Goal: Information Seeking & Learning: Compare options

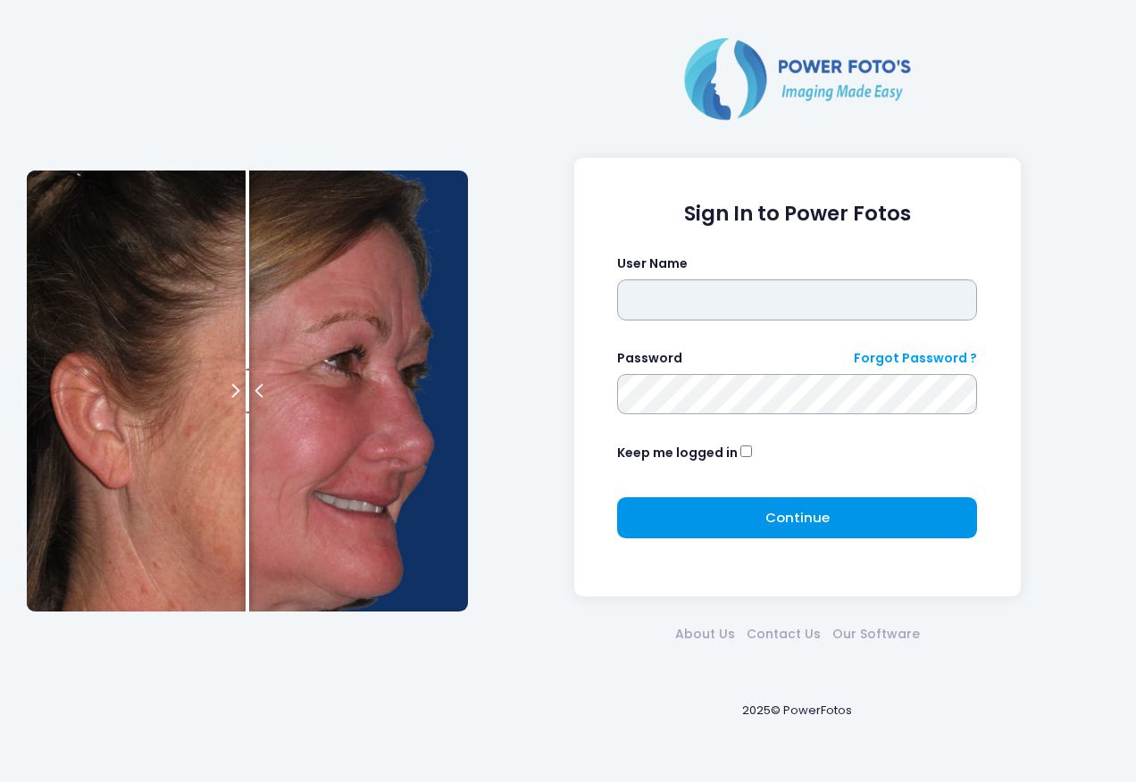
type input "****"
click at [776, 505] on button "Continue Please wait..." at bounding box center [797, 517] width 360 height 41
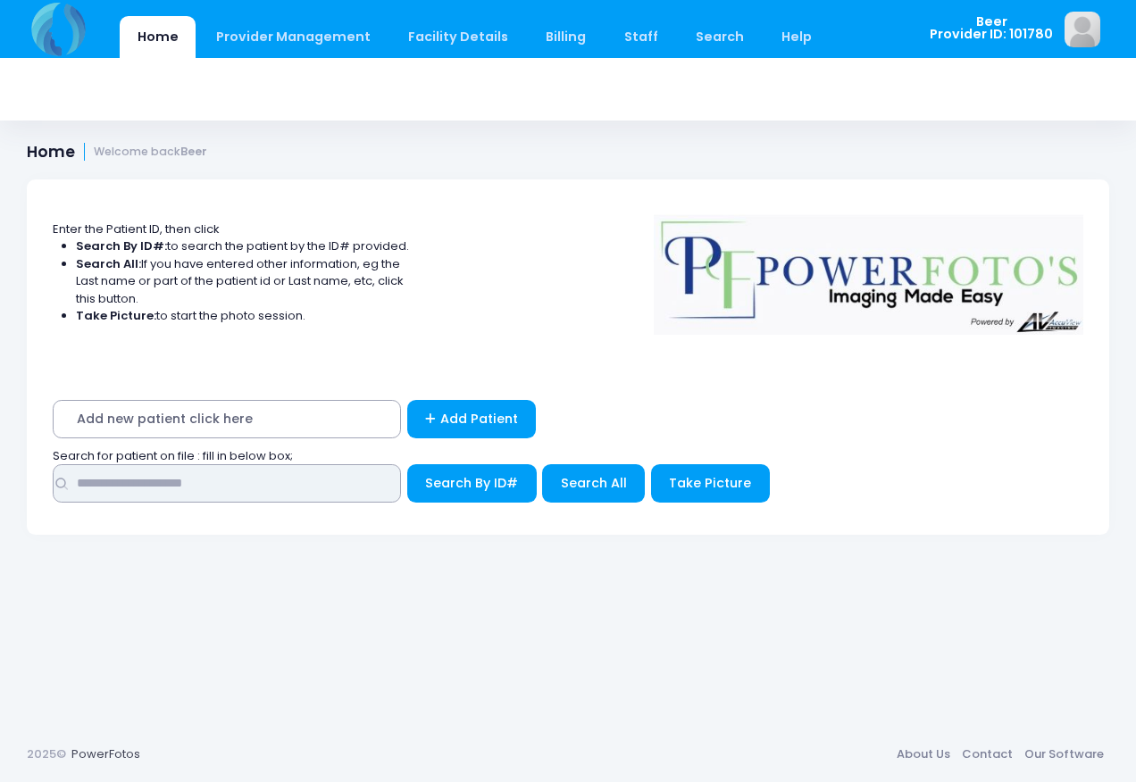
click at [204, 485] on input "text" at bounding box center [227, 483] width 348 height 38
type input "*****"
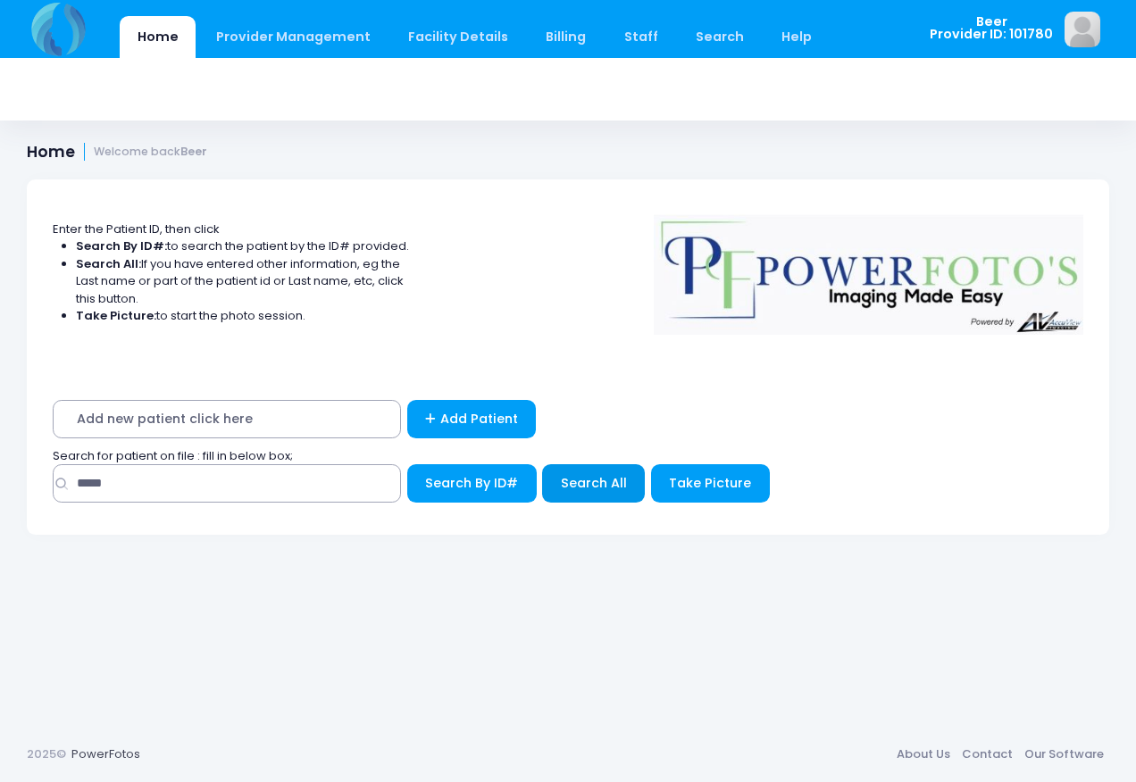
click at [599, 487] on span "Search All" at bounding box center [594, 483] width 66 height 18
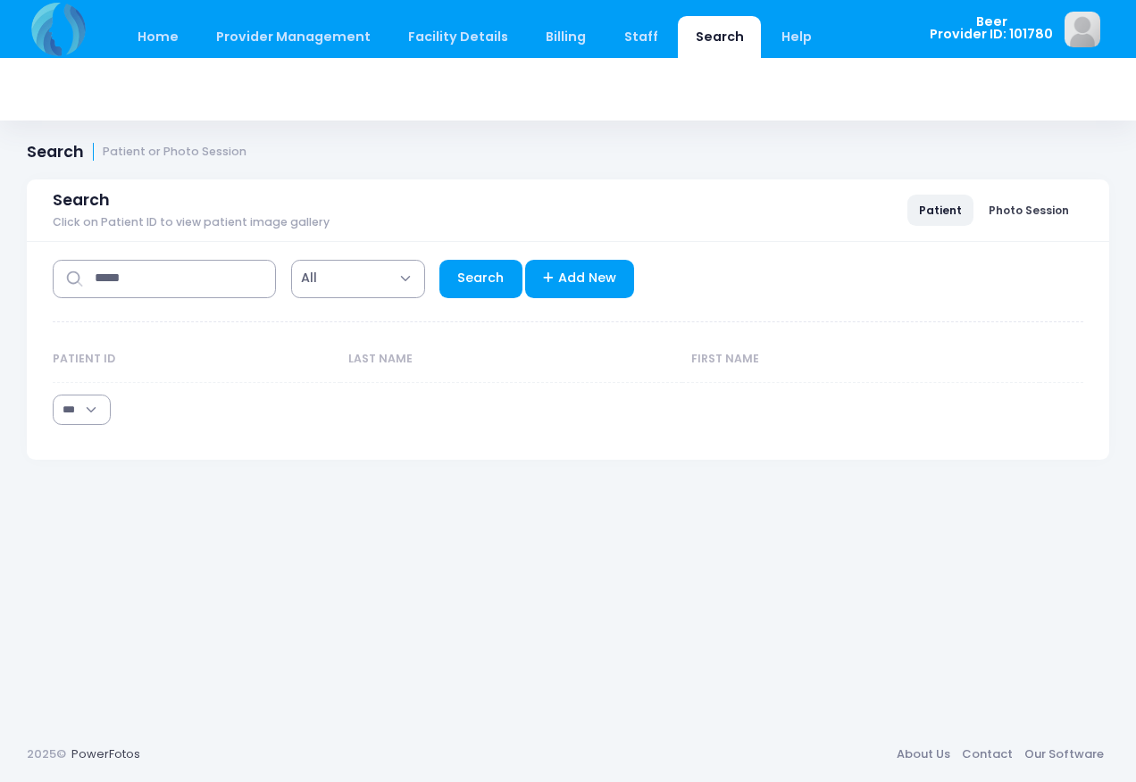
select select "***"
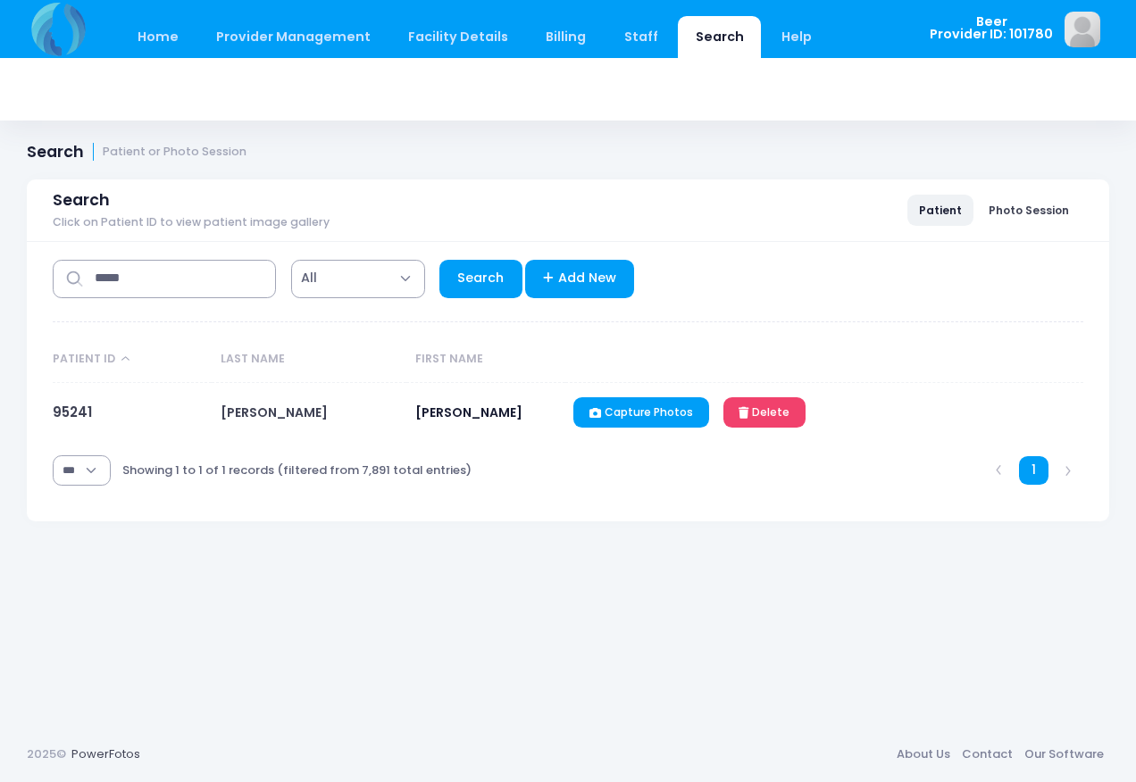
click at [262, 405] on span "ALEXANDER" at bounding box center [274, 413] width 107 height 18
click at [444, 410] on span "HEATHER" at bounding box center [468, 413] width 107 height 18
drag, startPoint x: 444, startPoint y: 410, endPoint x: 313, endPoint y: 407, distance: 130.4
click at [313, 407] on td "ALEXANDER" at bounding box center [309, 413] width 195 height 60
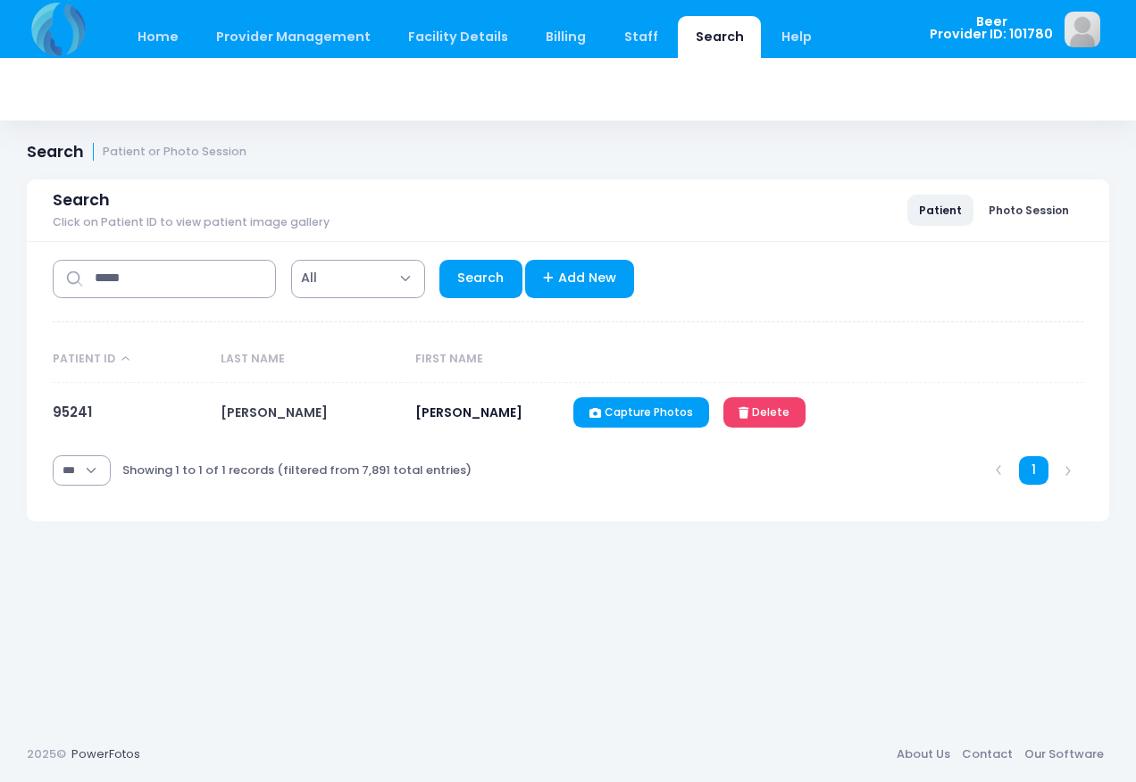
click at [407, 430] on td "HEATHER" at bounding box center [485, 413] width 159 height 60
click at [471, 285] on link "Search" at bounding box center [480, 279] width 83 height 38
select select "***"
click at [71, 411] on link "95241" at bounding box center [72, 412] width 39 height 19
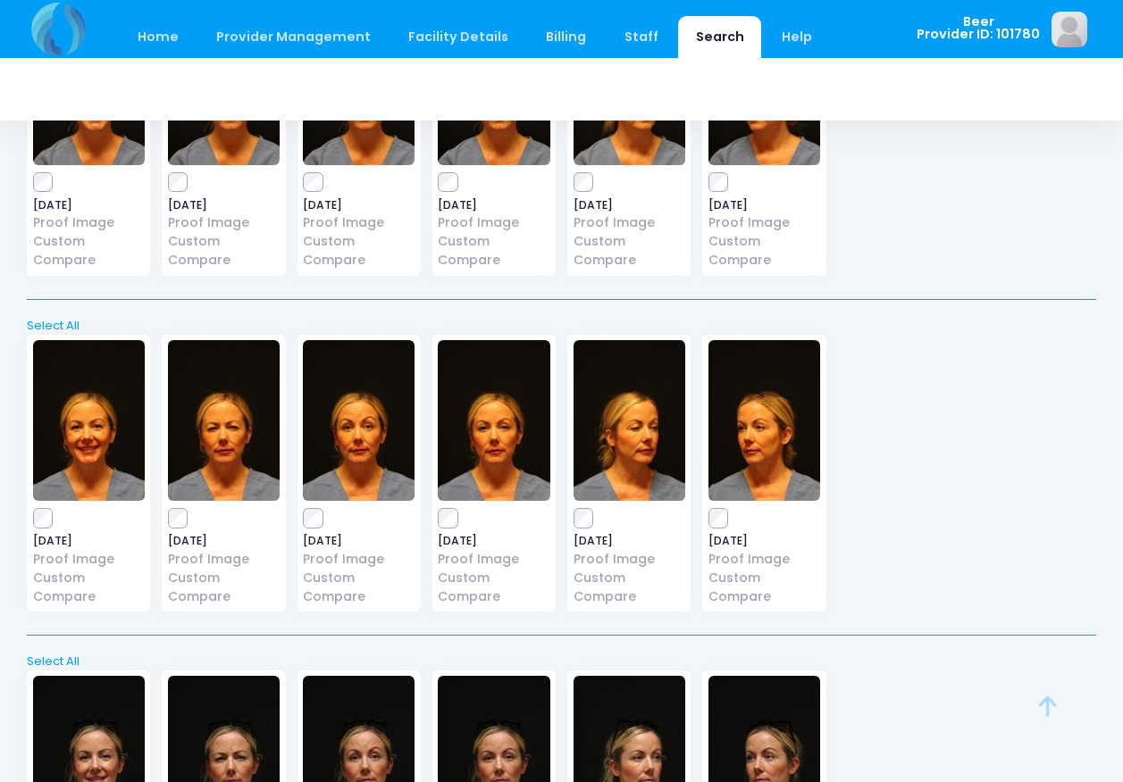
scroll to position [268, 0]
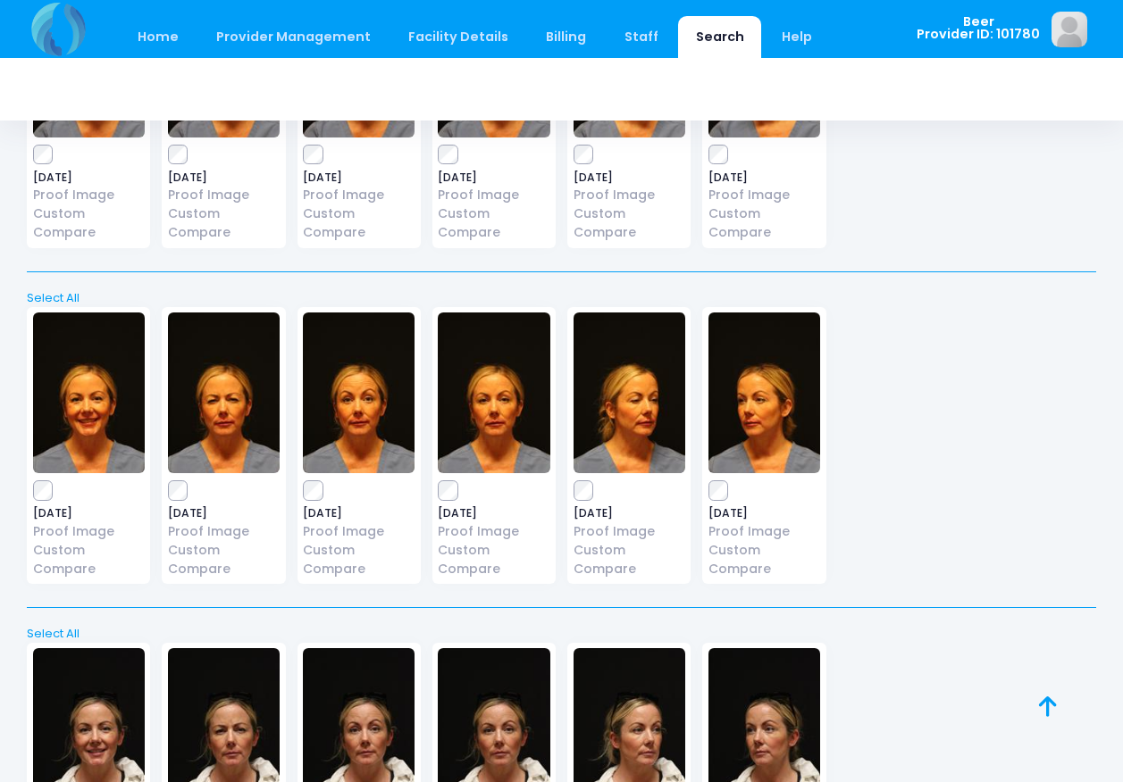
click at [500, 452] on img at bounding box center [494, 393] width 112 height 161
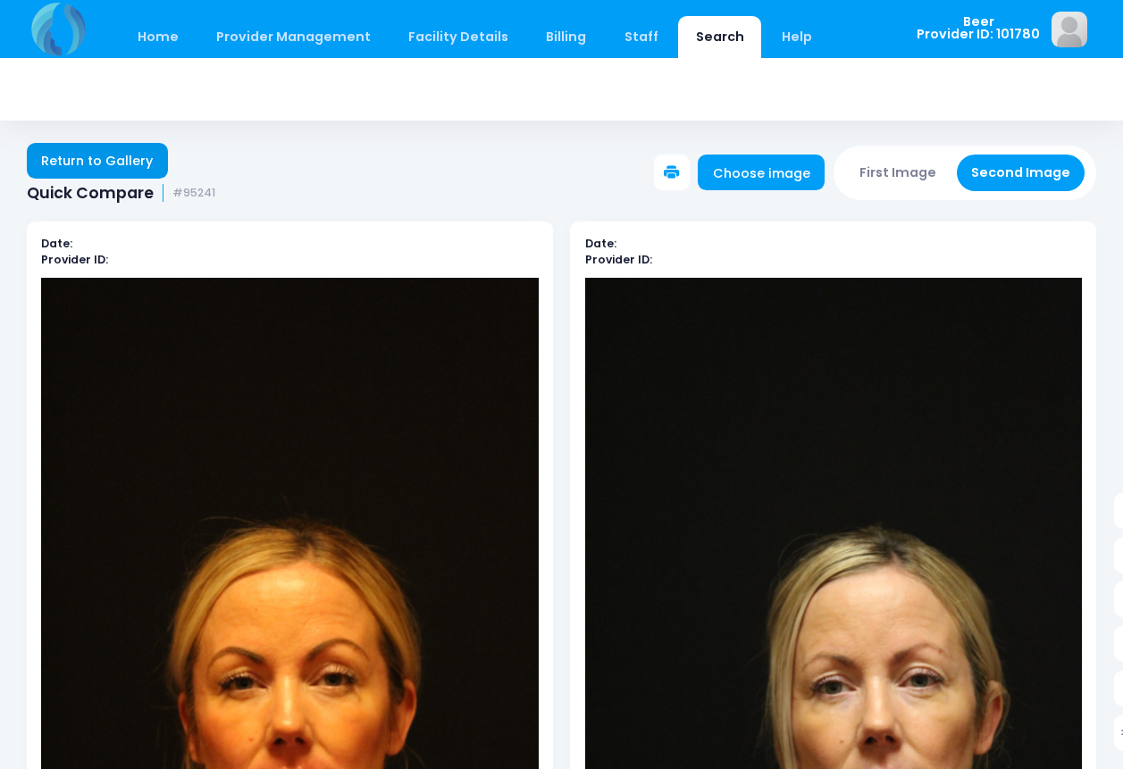
click at [104, 164] on link "Return to Gallery" at bounding box center [97, 161] width 141 height 36
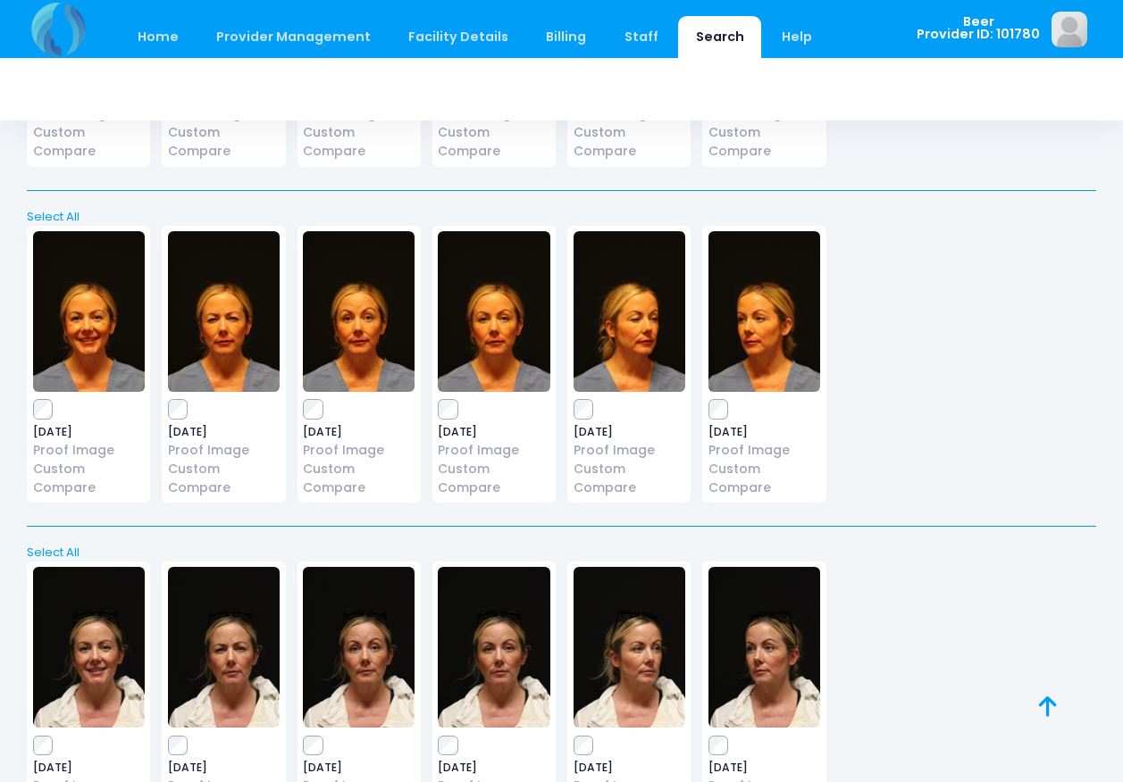
scroll to position [179, 0]
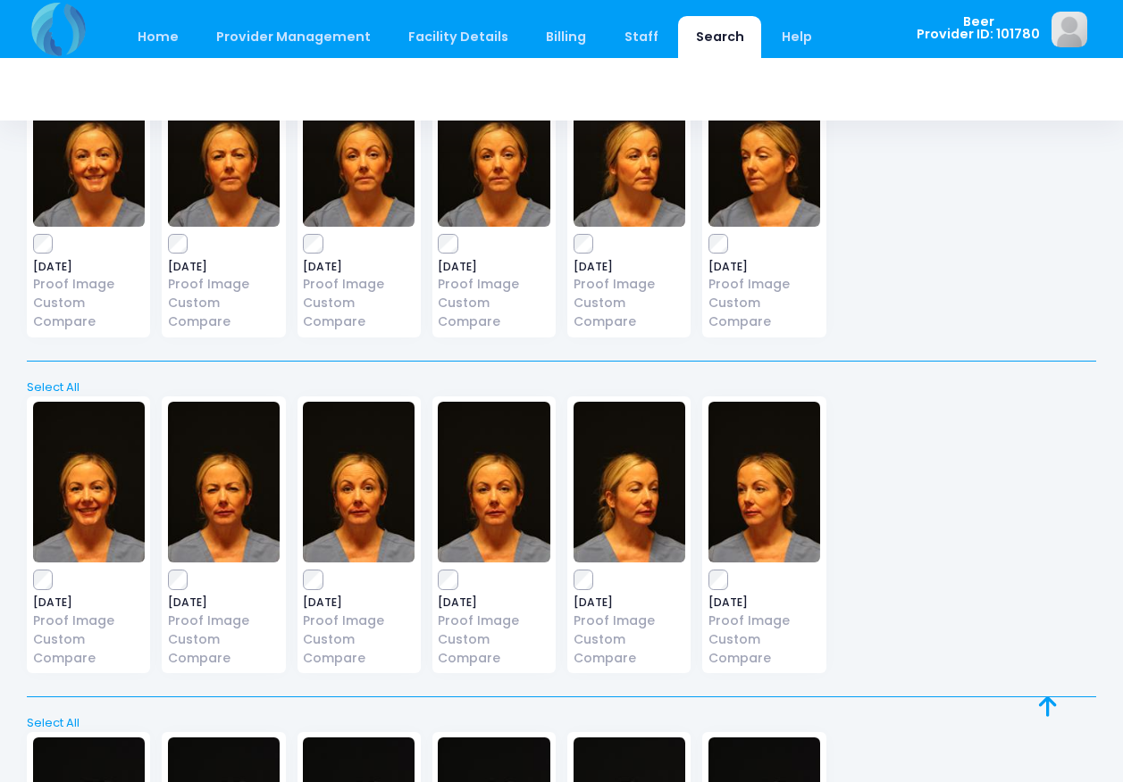
click at [498, 179] on img at bounding box center [494, 146] width 112 height 161
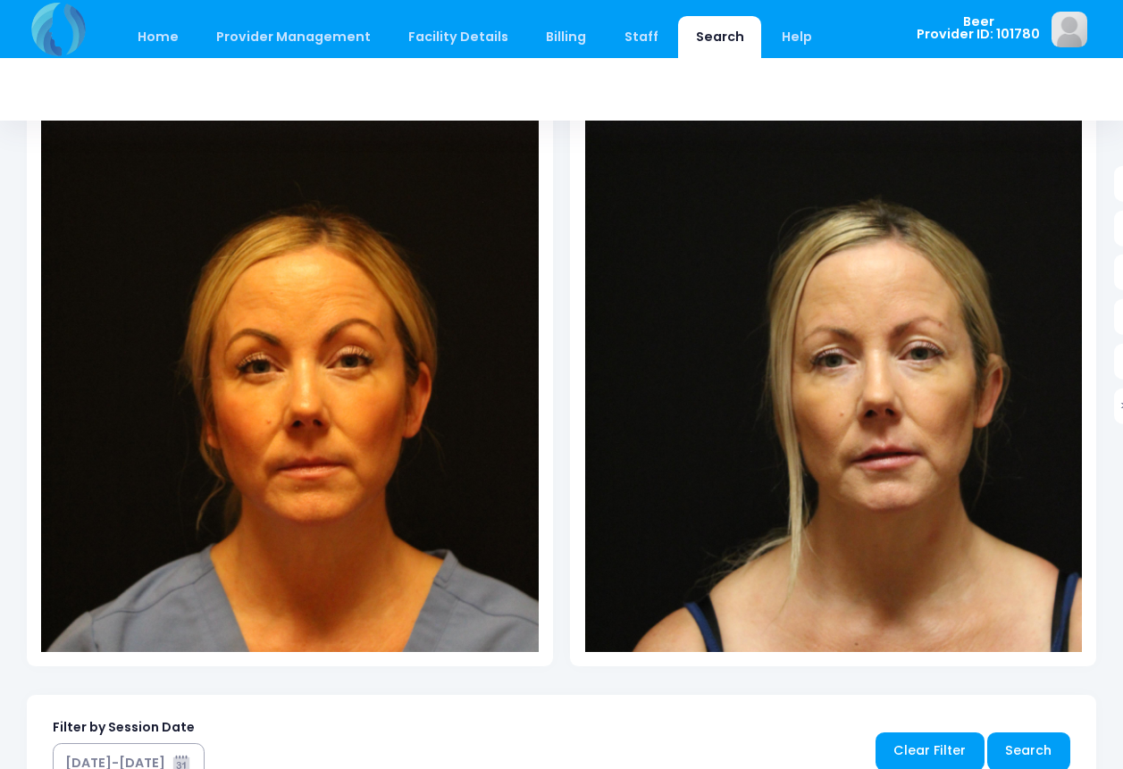
scroll to position [447, 0]
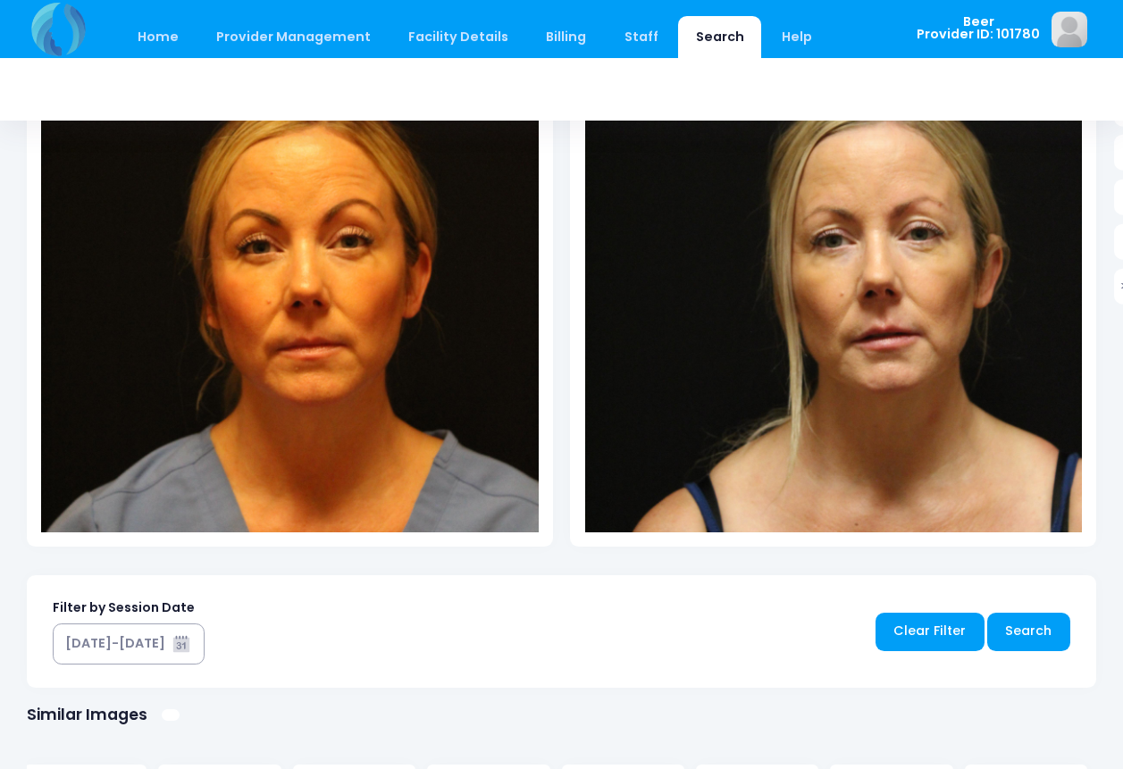
click at [888, 416] on img at bounding box center [833, 203] width 497 height 745
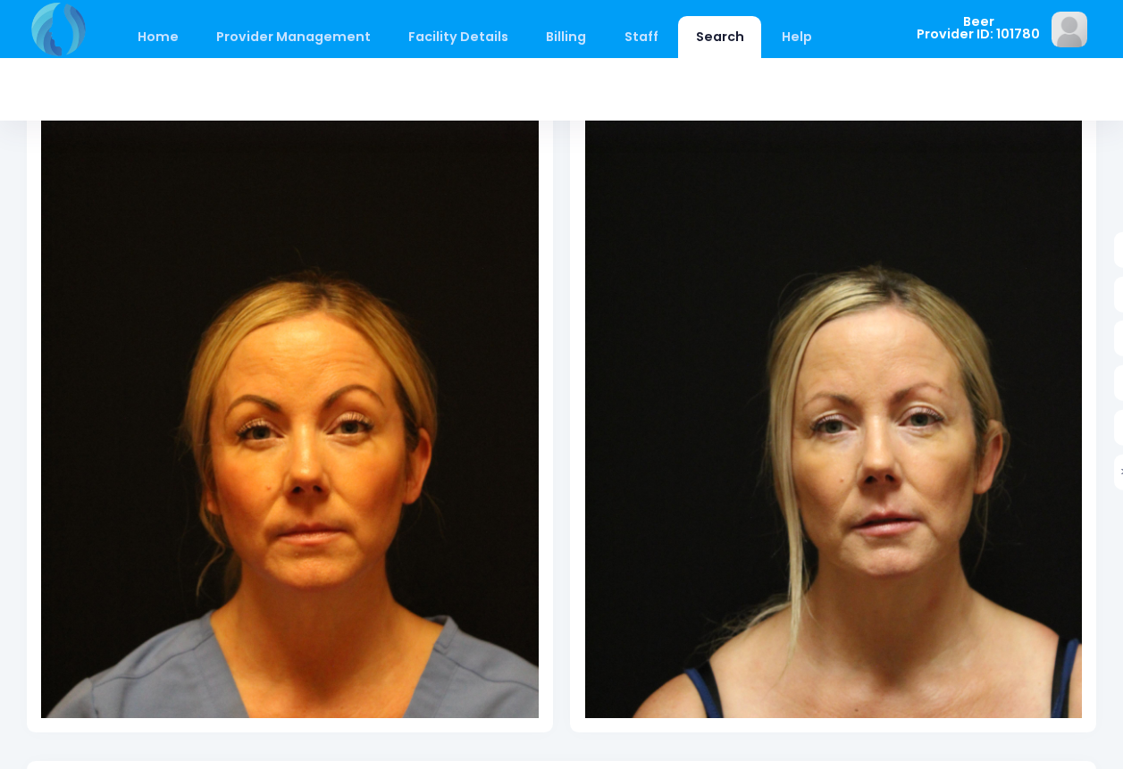
scroll to position [0, 0]
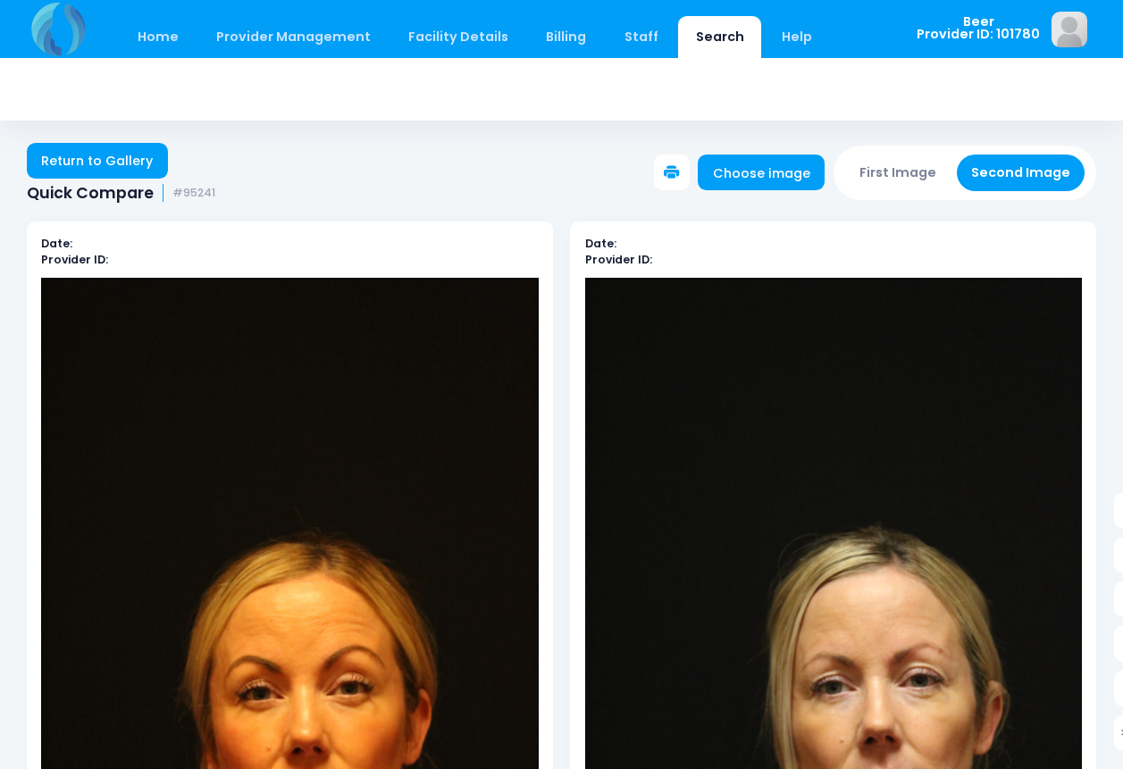
click at [1046, 174] on button "Second Image" at bounding box center [1020, 172] width 129 height 37
click at [895, 165] on button "First Image" at bounding box center [898, 172] width 106 height 37
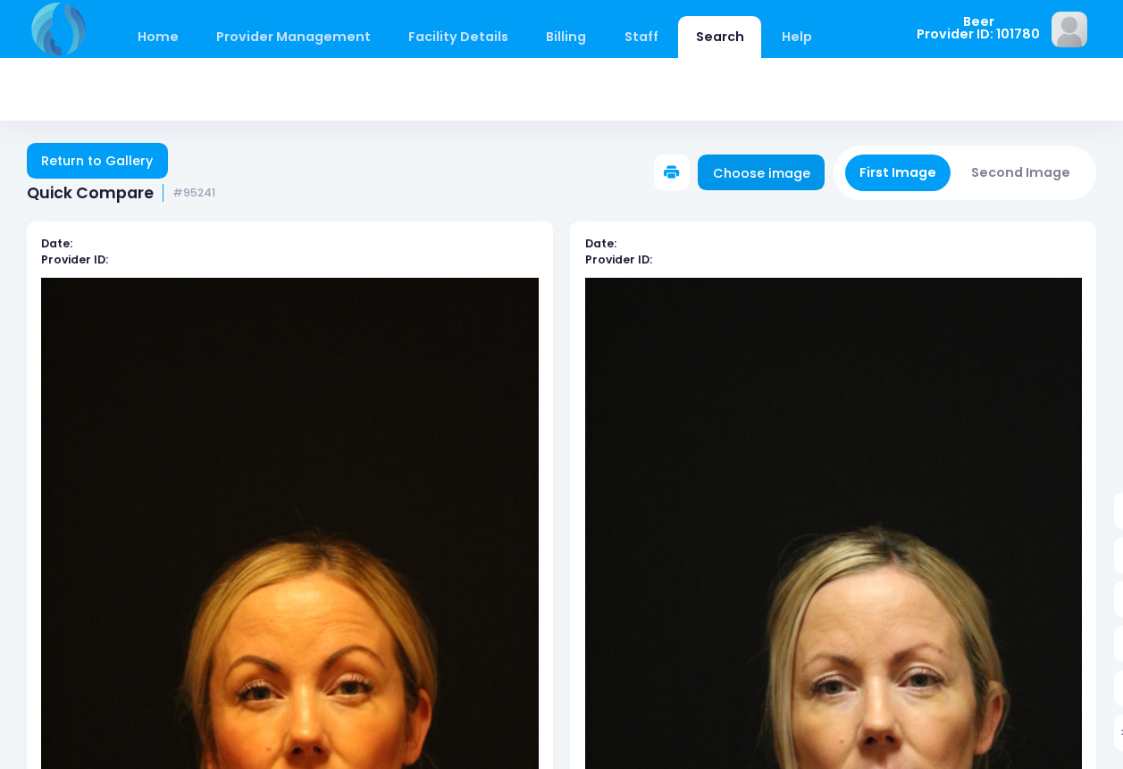
click at [802, 182] on link "Choose image" at bounding box center [760, 172] width 127 height 36
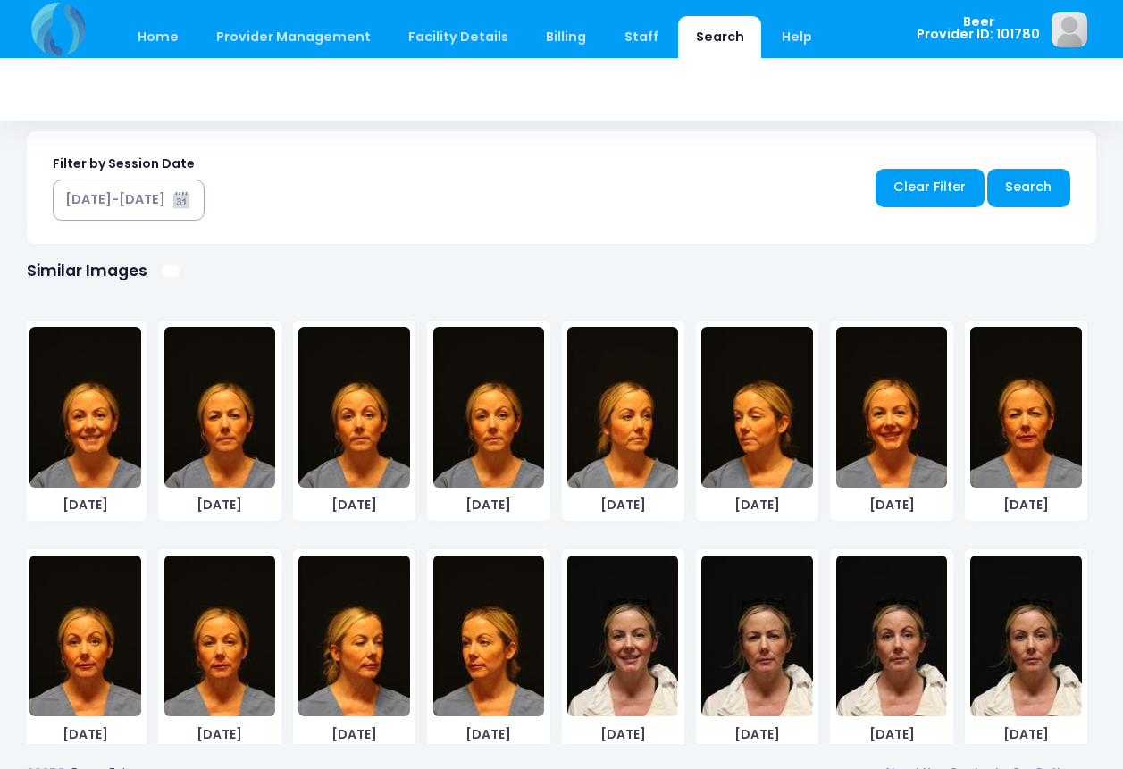
scroll to position [921, 0]
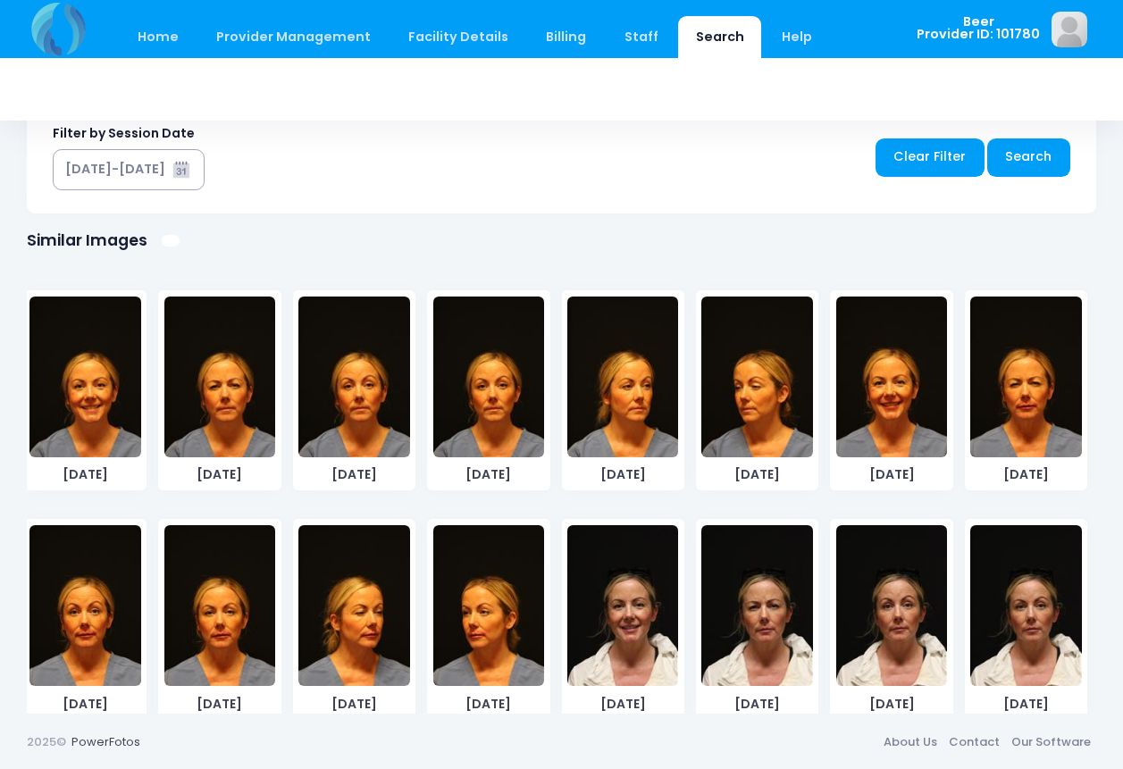
click at [209, 642] on img at bounding box center [219, 605] width 111 height 161
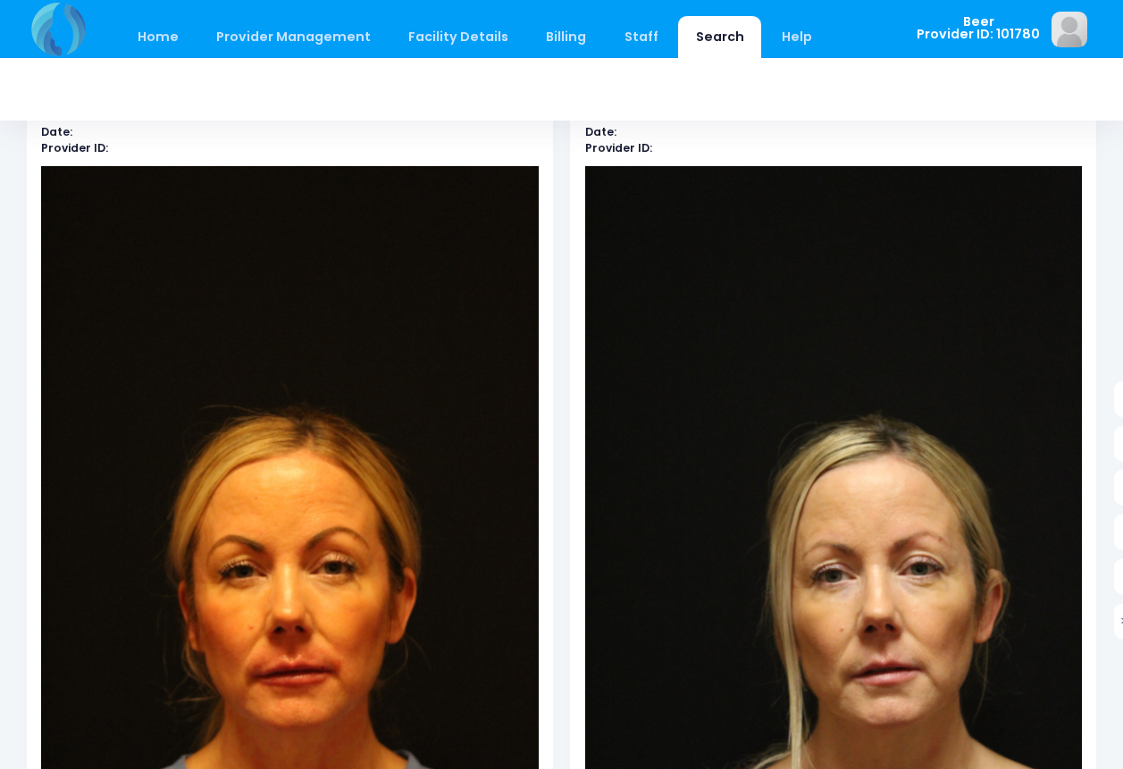
scroll to position [116, 0]
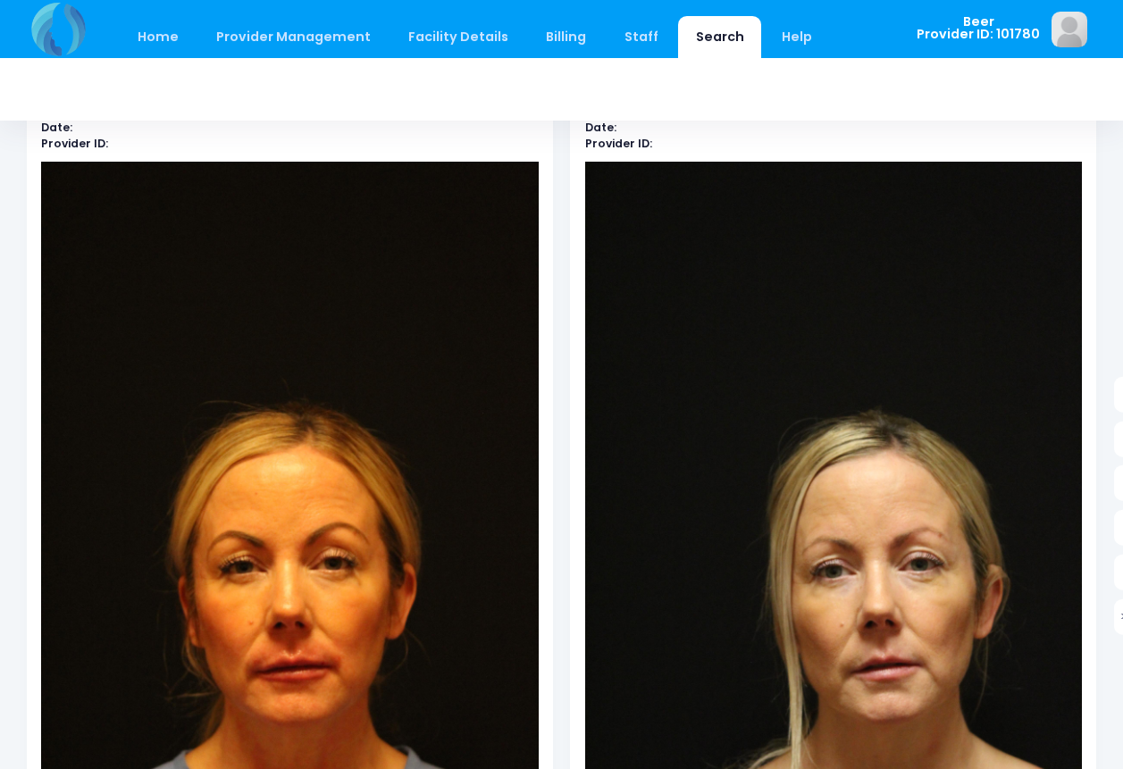
click at [300, 666] on img at bounding box center [289, 534] width 497 height 745
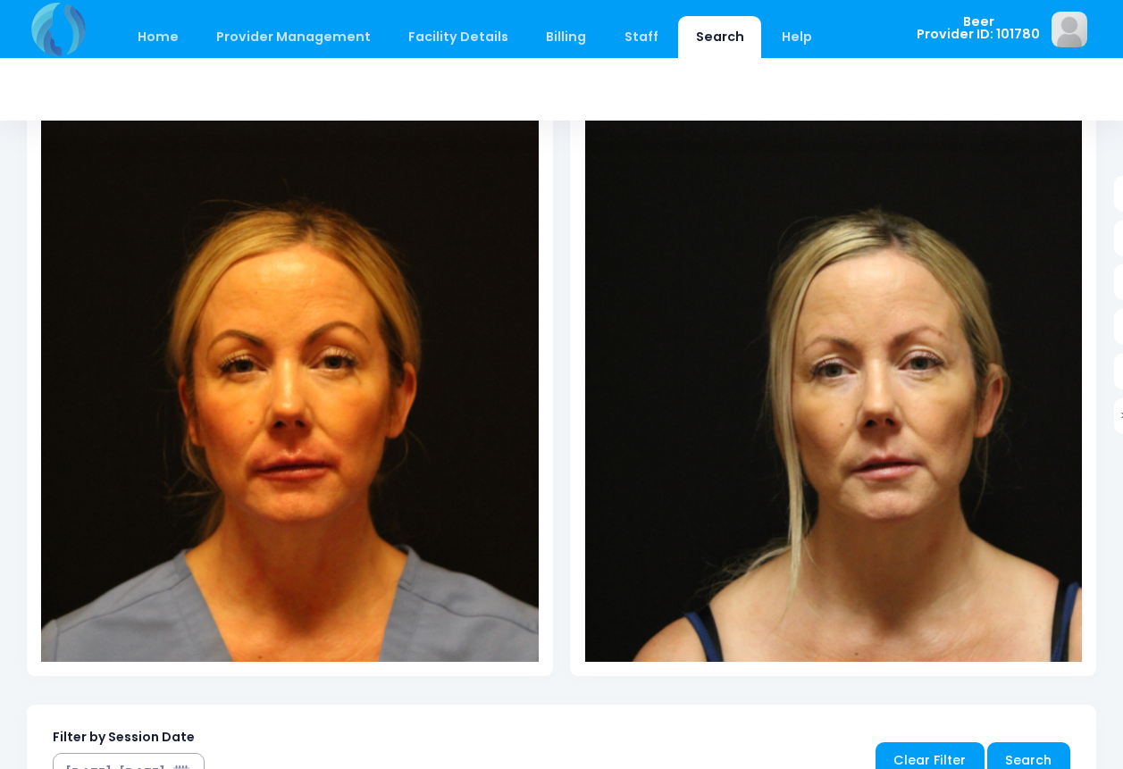
scroll to position [320, 0]
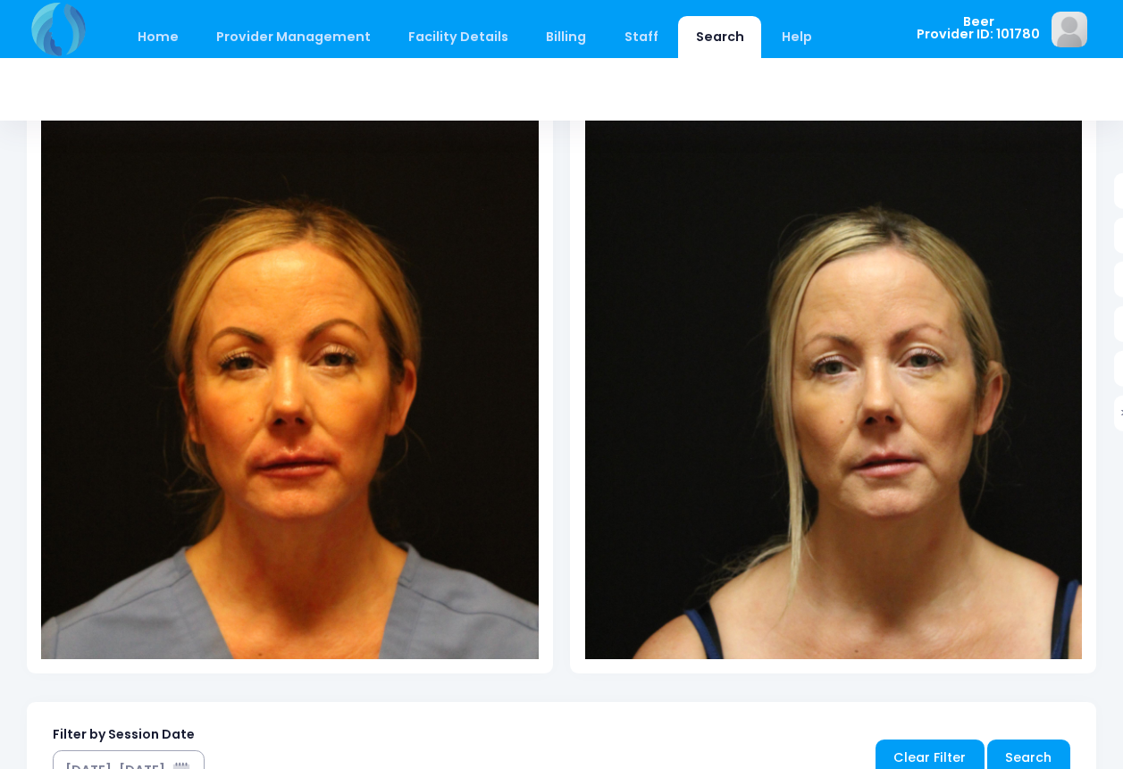
click at [880, 438] on img at bounding box center [833, 330] width 497 height 745
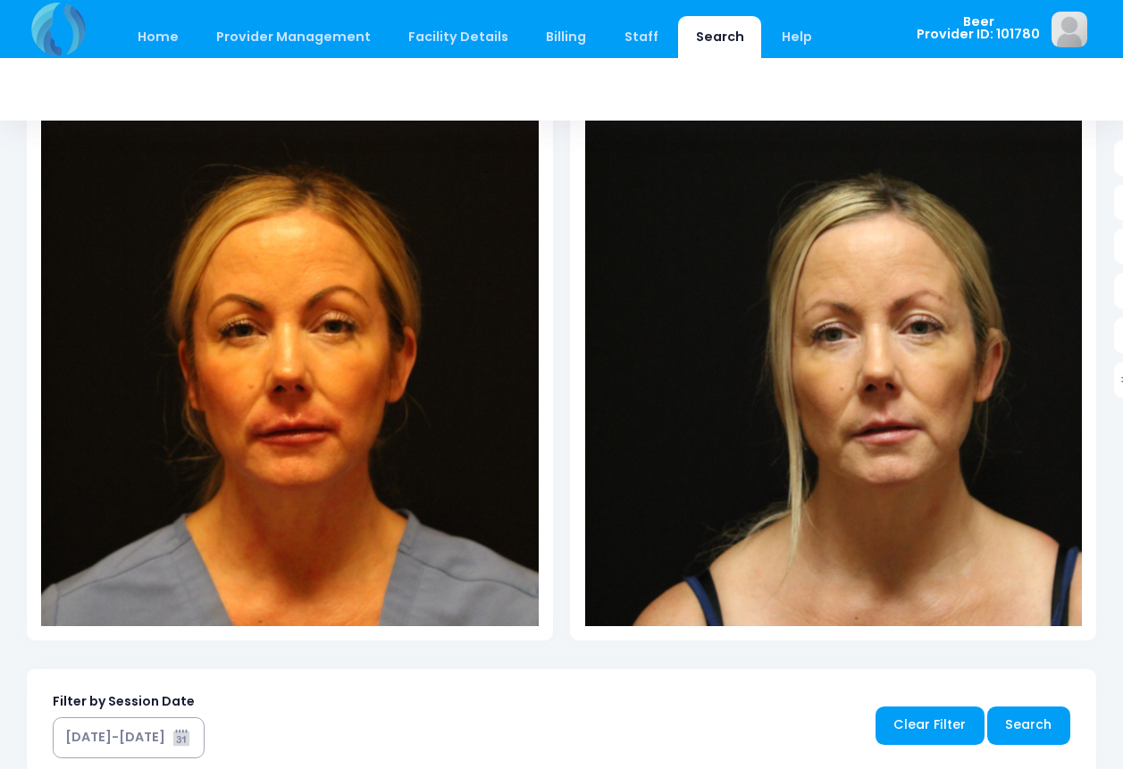
scroll to position [338, 0]
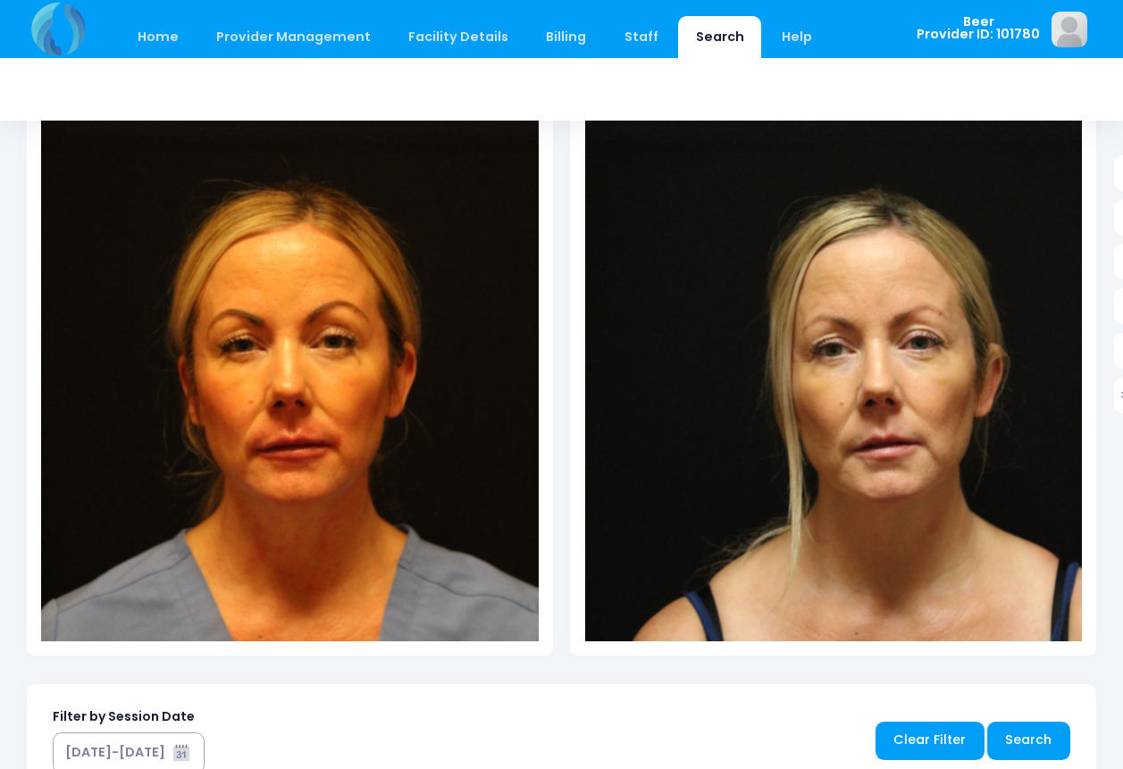
click at [889, 464] on img at bounding box center [833, 312] width 497 height 745
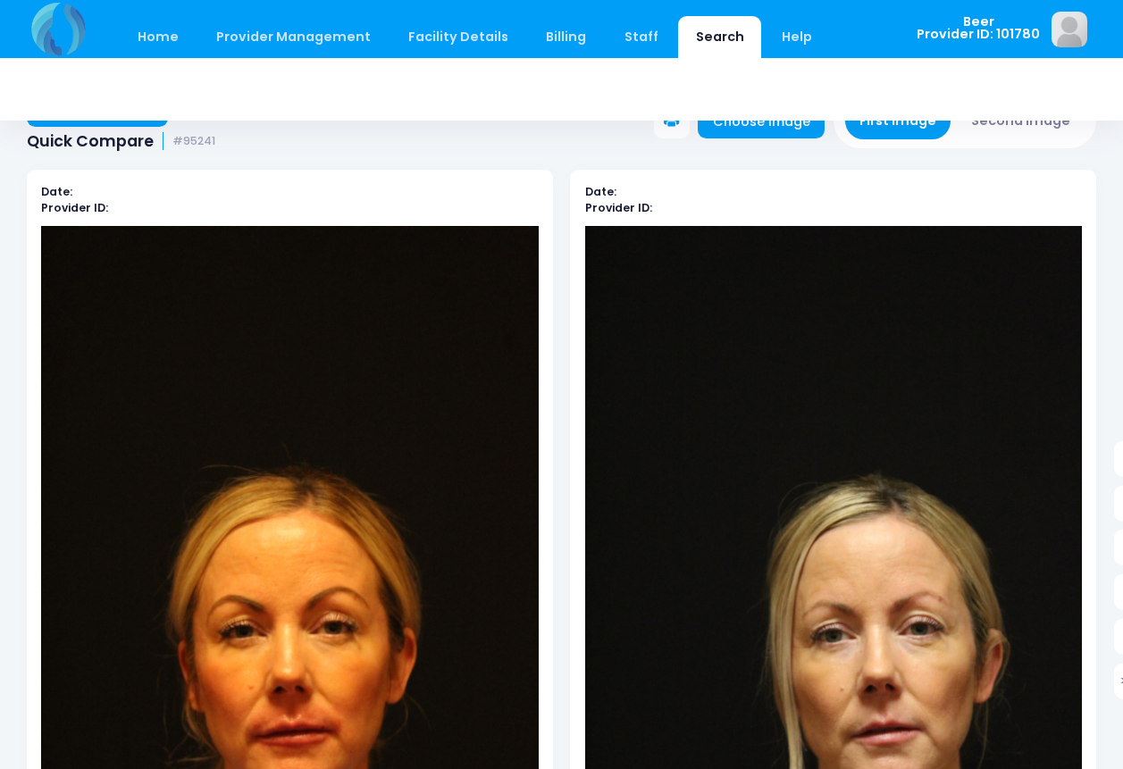
scroll to position [0, 0]
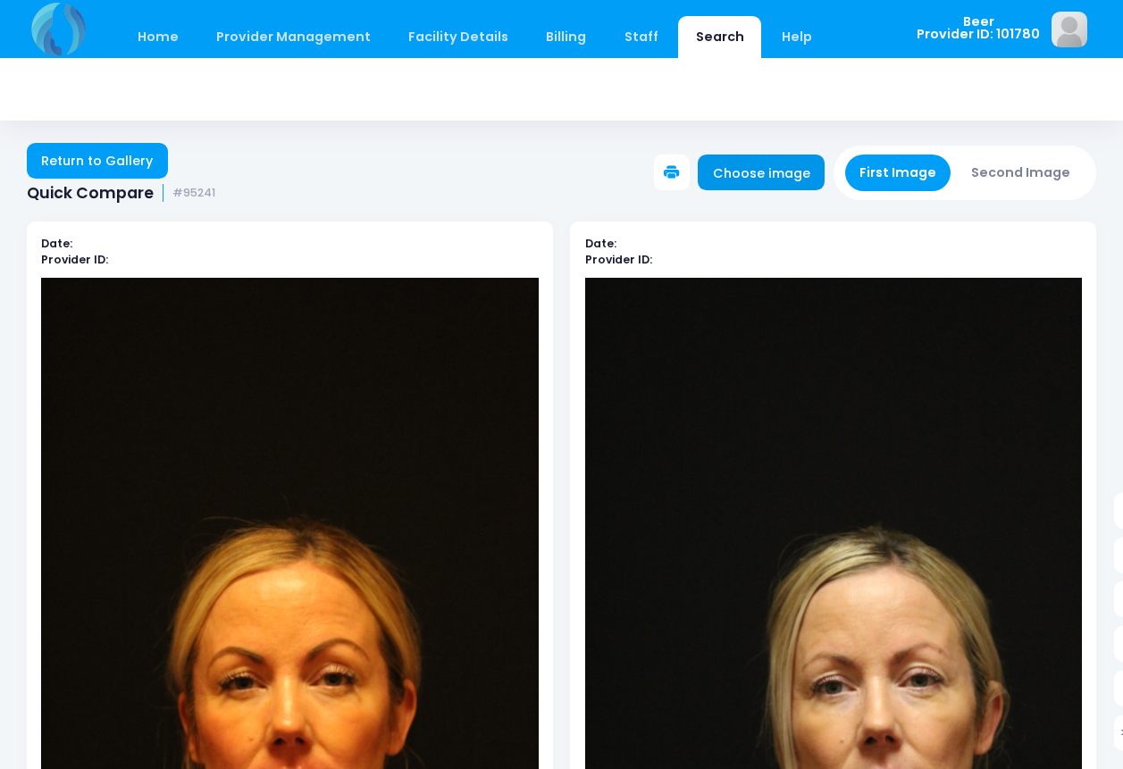
click at [785, 175] on link "Choose image" at bounding box center [760, 172] width 127 height 36
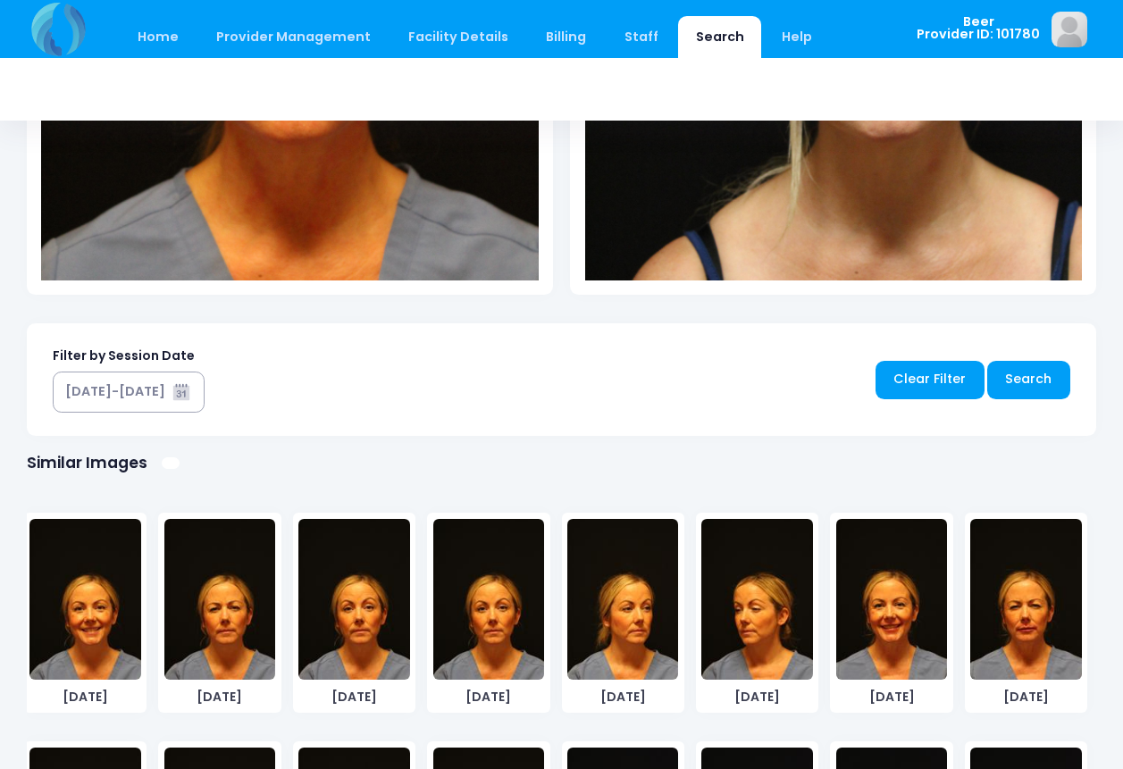
scroll to position [921, 0]
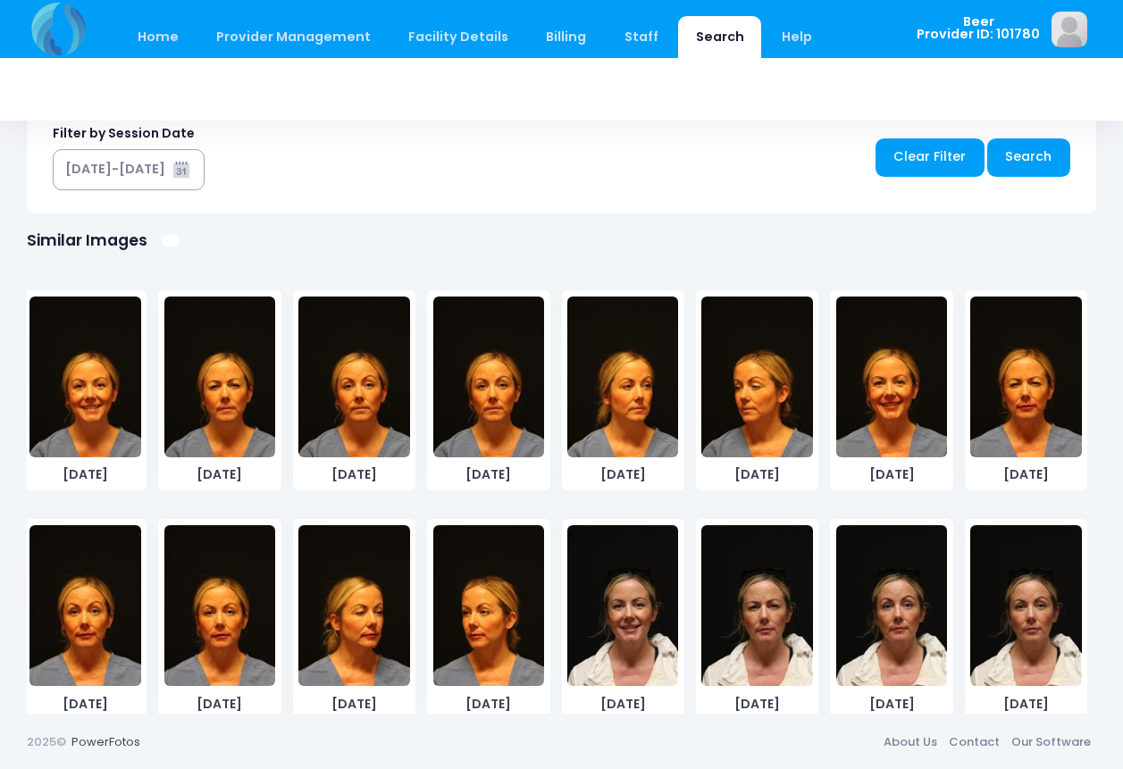
click at [482, 419] on img at bounding box center [488, 376] width 111 height 161
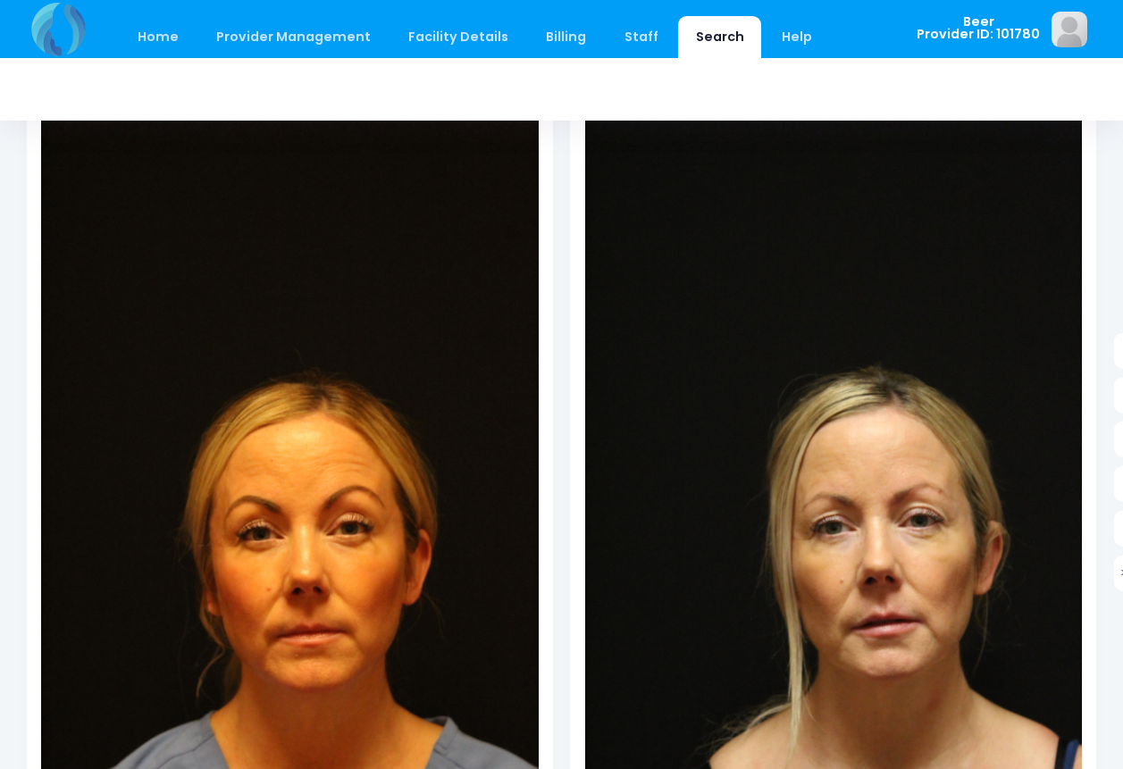
scroll to position [0, 0]
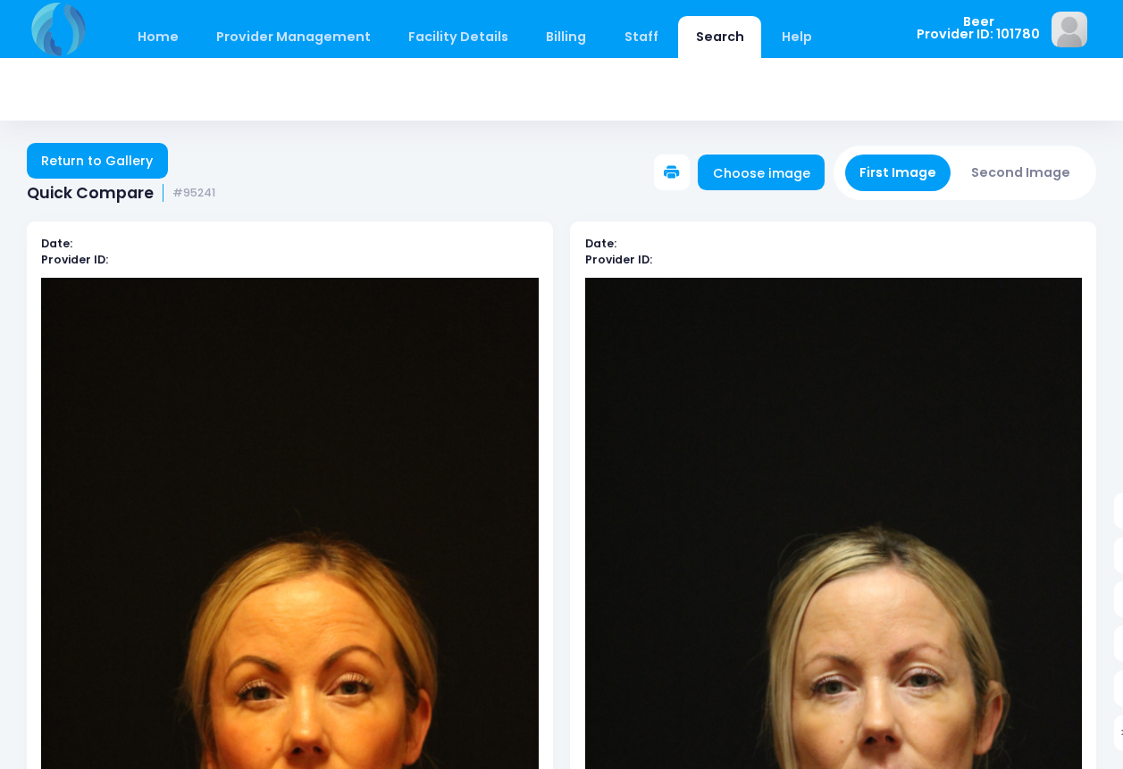
click at [893, 170] on button "First Image" at bounding box center [898, 172] width 106 height 37
click at [994, 173] on button "Second Image" at bounding box center [1020, 172] width 129 height 37
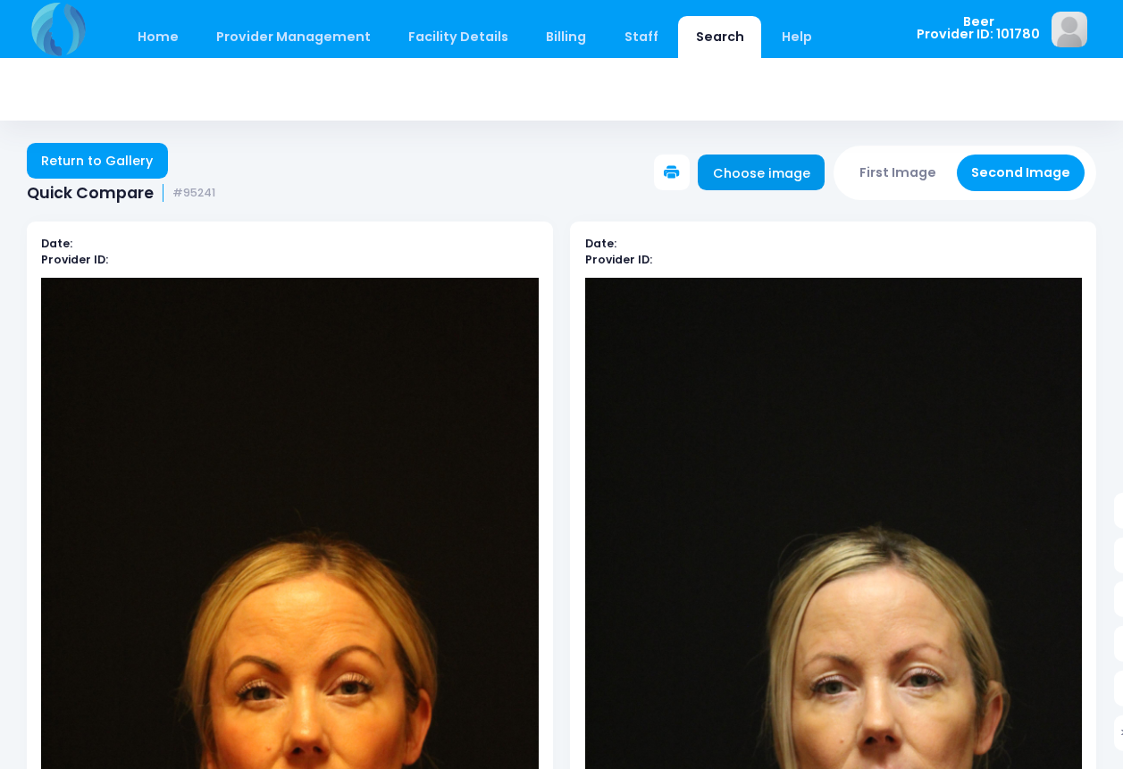
click at [778, 164] on link "Choose image" at bounding box center [760, 172] width 127 height 36
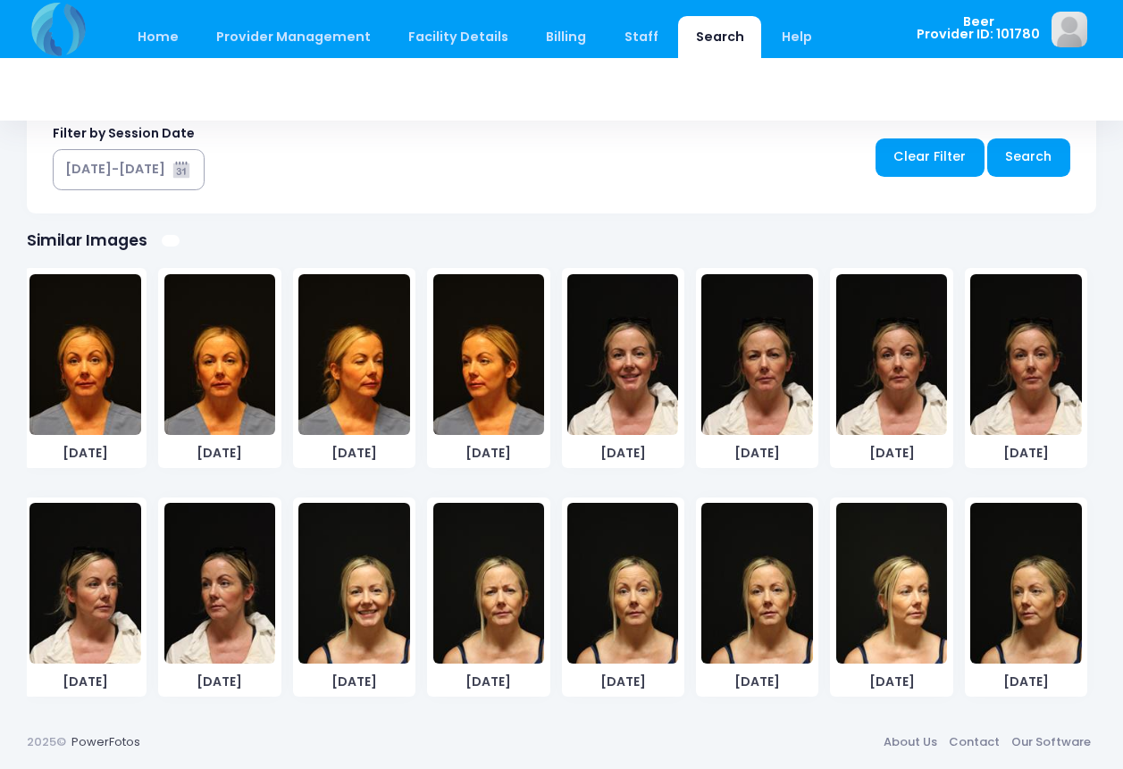
scroll to position [252, 0]
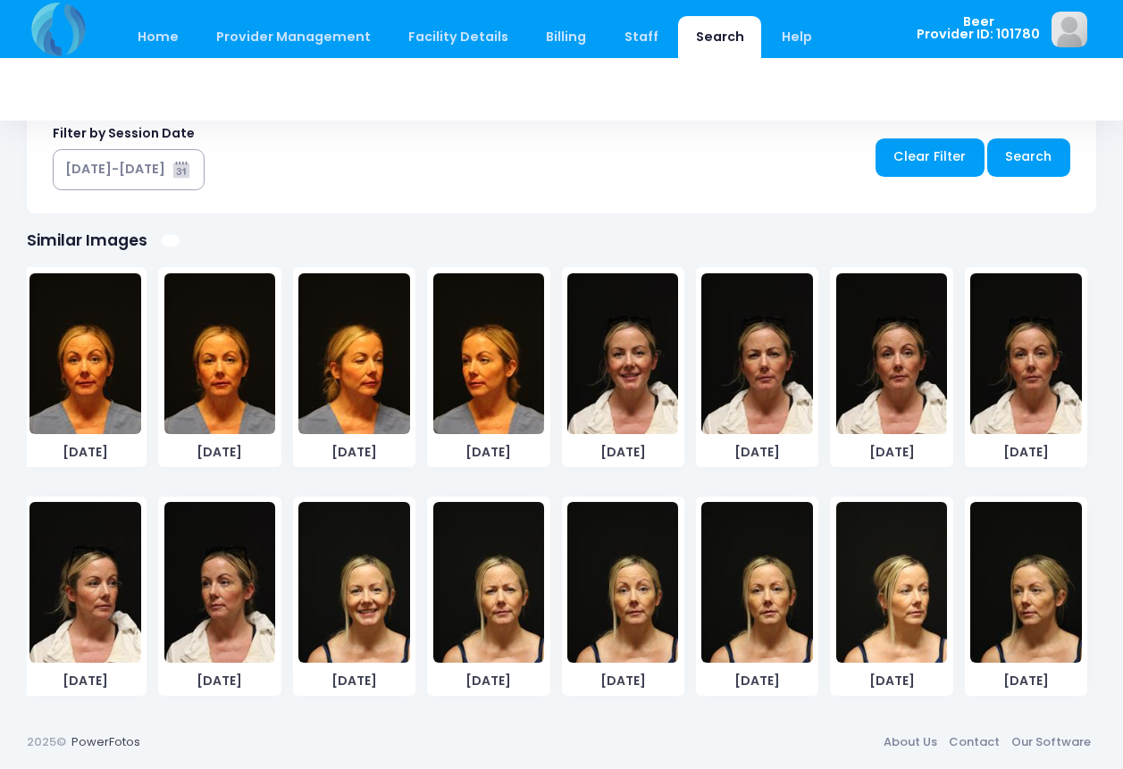
click at [73, 374] on img at bounding box center [84, 353] width 111 height 161
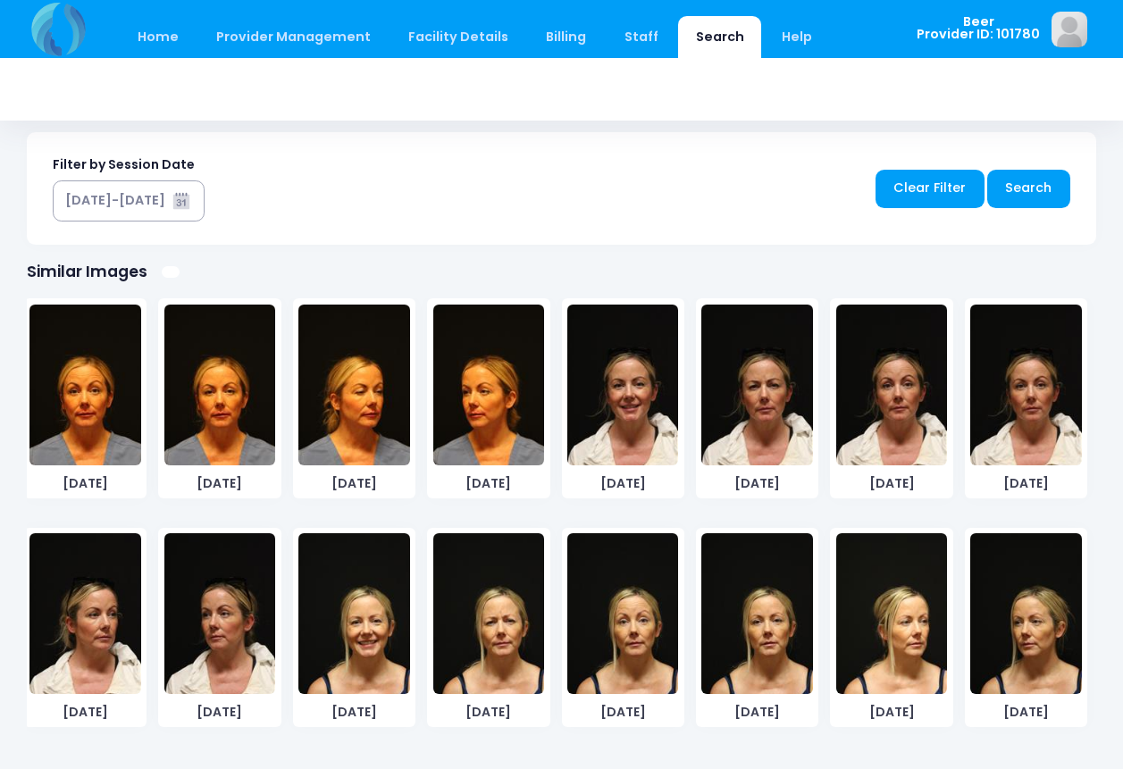
scroll to position [921, 0]
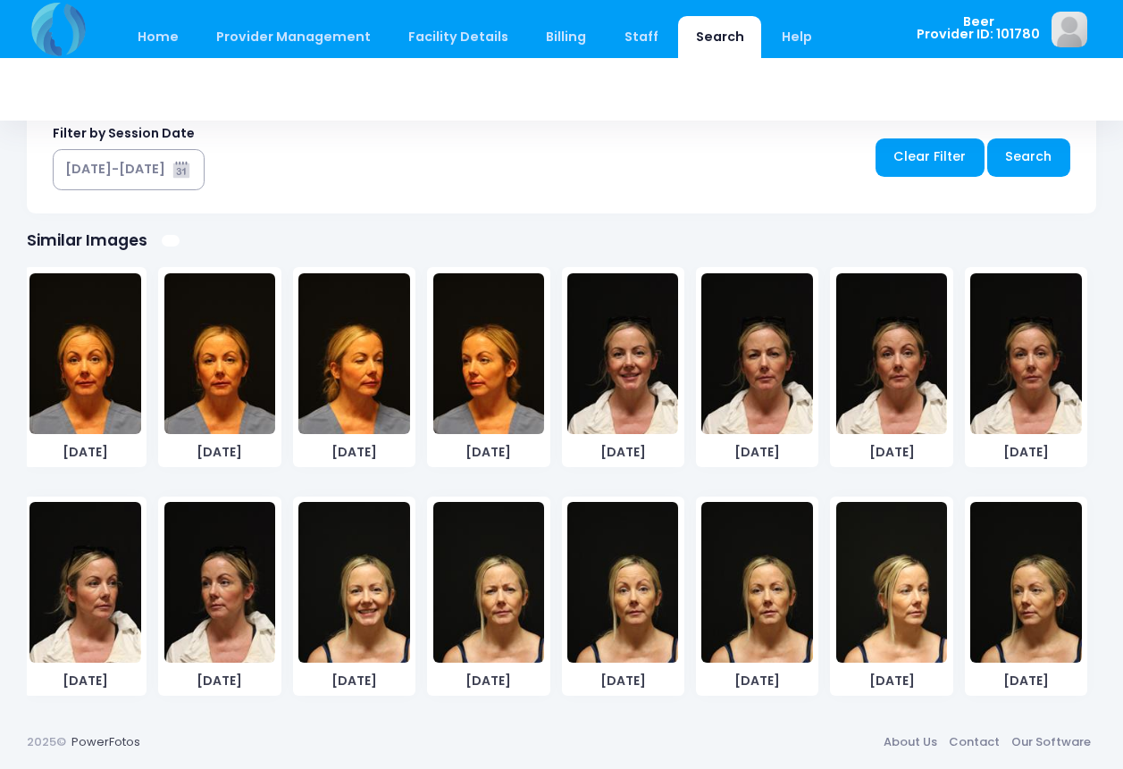
click at [894, 400] on img at bounding box center [891, 353] width 111 height 161
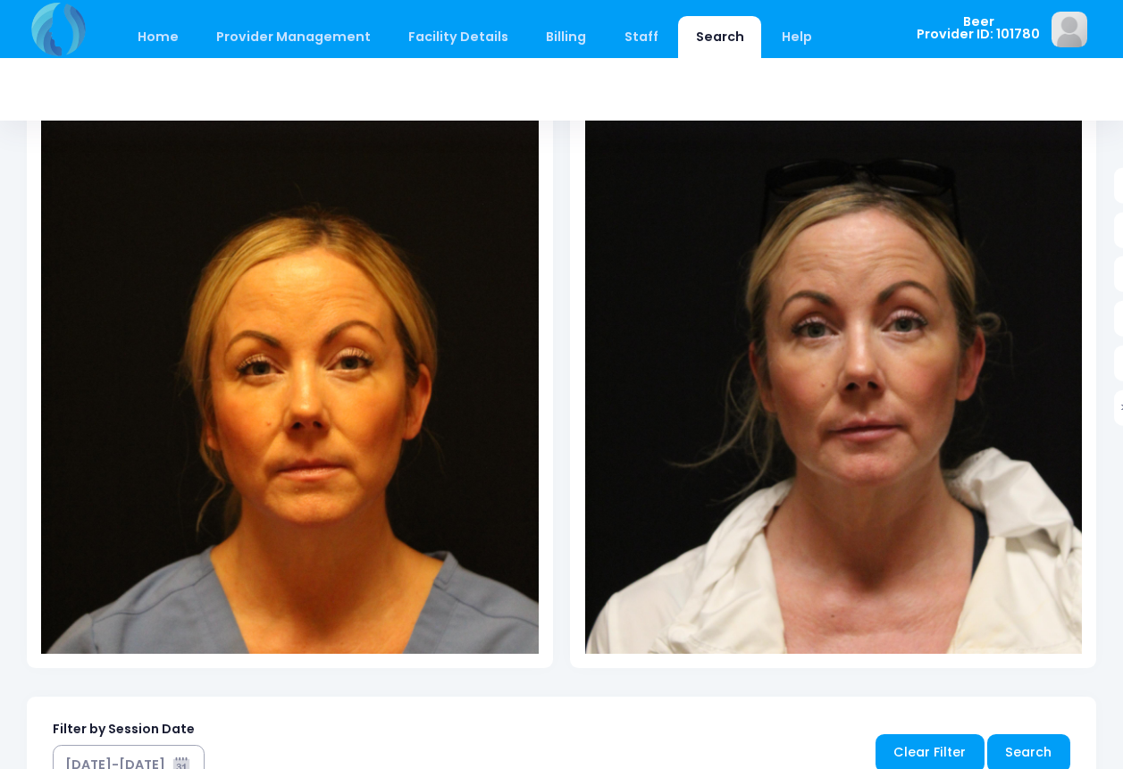
scroll to position [438, 0]
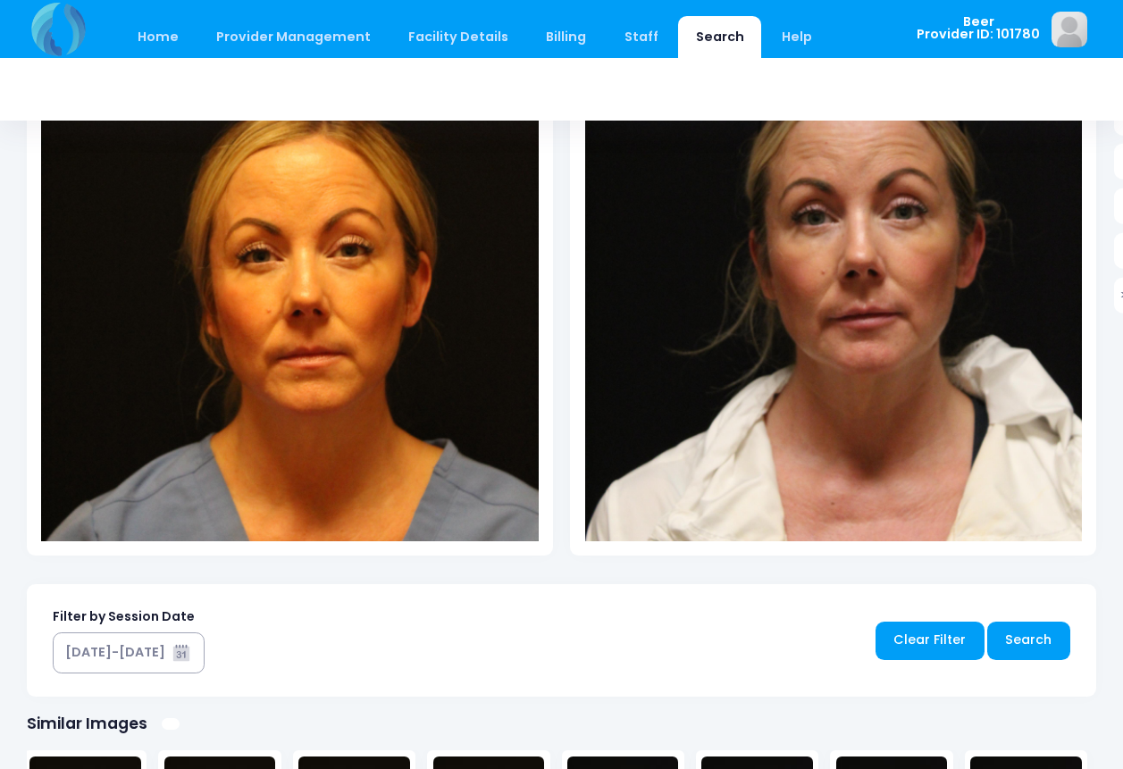
click at [343, 356] on img at bounding box center [289, 212] width 497 height 745
click at [321, 355] on img at bounding box center [289, 212] width 497 height 745
drag, startPoint x: 911, startPoint y: 323, endPoint x: 879, endPoint y: 314, distance: 33.4
click at [879, 314] on img at bounding box center [833, 212] width 497 height 745
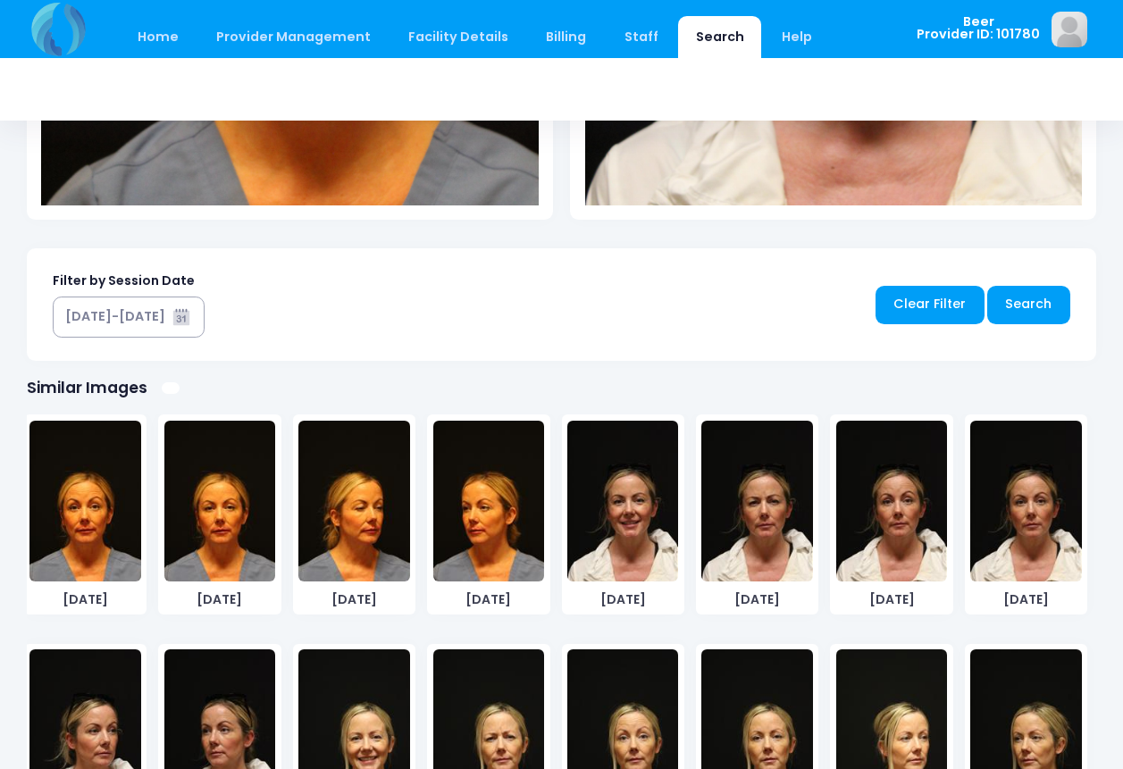
scroll to position [921, 0]
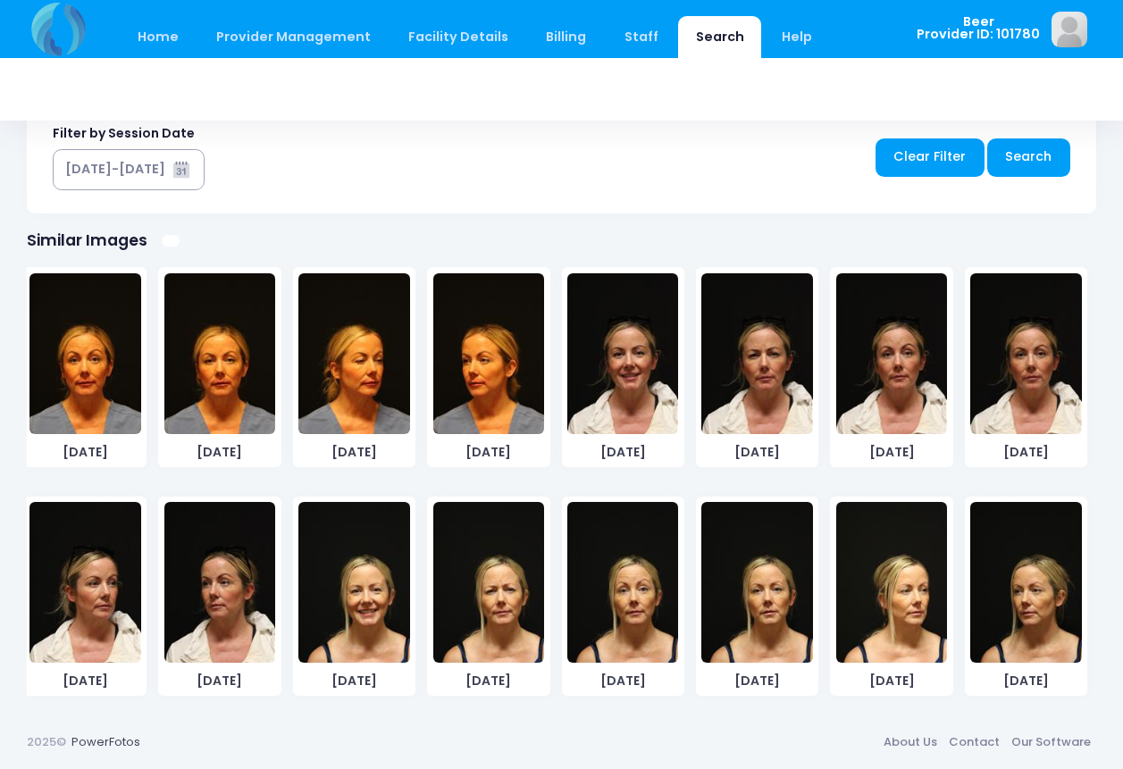
click at [642, 620] on img at bounding box center [622, 582] width 111 height 161
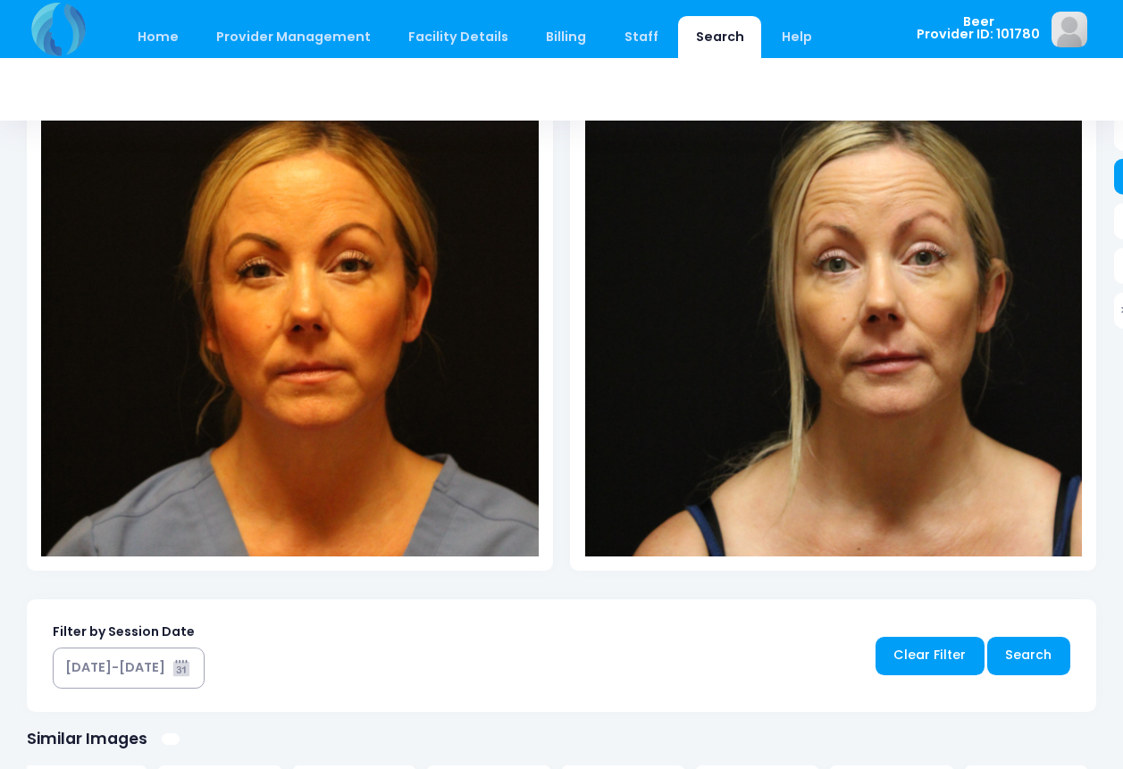
scroll to position [438, 0]
